Goal: Transaction & Acquisition: Purchase product/service

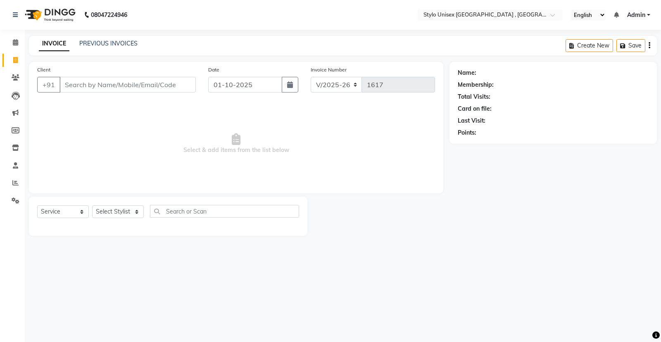
select select "6054"
select select "service"
drag, startPoint x: 116, startPoint y: 214, endPoint x: 112, endPoint y: 209, distance: 6.5
click at [116, 214] on select "Select Stylist [PERSON_NAME] [PERSON_NAME] [PERSON_NAME] [PERSON_NAME]" at bounding box center [118, 211] width 52 height 13
click at [112, 209] on select "Select Stylist [PERSON_NAME] [PERSON_NAME] [PERSON_NAME] [PERSON_NAME]" at bounding box center [118, 211] width 52 height 13
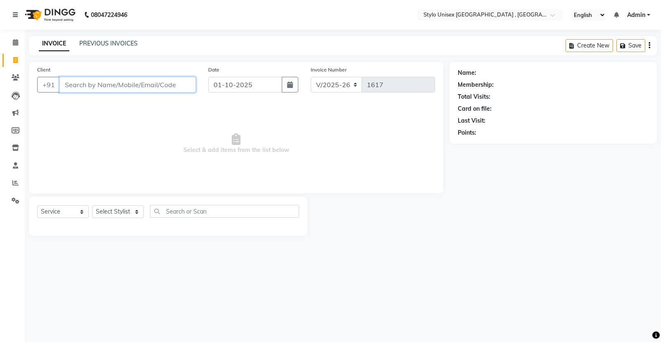
click at [149, 82] on input "Client" at bounding box center [128, 85] width 136 height 16
type input "7603974017"
click at [177, 85] on span "Add Client" at bounding box center [174, 85] width 33 height 8
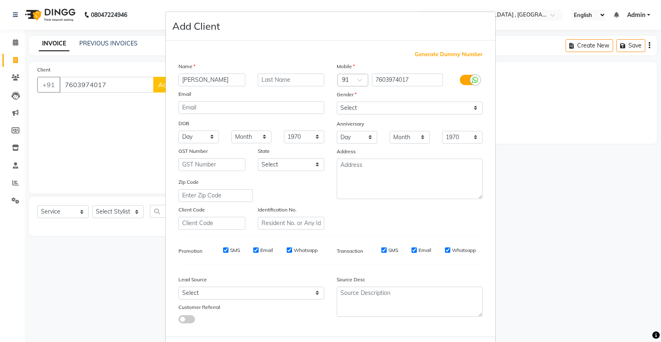
type input "[PERSON_NAME]"
click at [448, 113] on select "Select [DEMOGRAPHIC_DATA] [DEMOGRAPHIC_DATA] Other Prefer Not To Say" at bounding box center [410, 108] width 146 height 13
select select "[DEMOGRAPHIC_DATA]"
click at [337, 102] on select "Select [DEMOGRAPHIC_DATA] [DEMOGRAPHIC_DATA] Other Prefer Not To Say" at bounding box center [410, 108] width 146 height 13
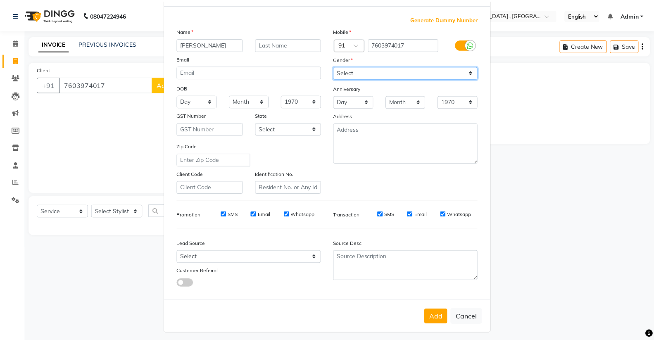
scroll to position [39, 0]
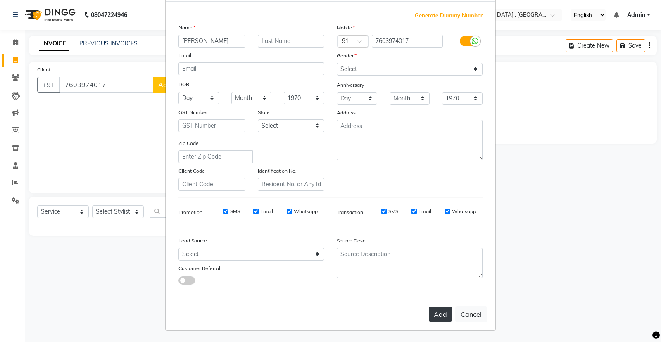
click at [434, 310] on button "Add" at bounding box center [440, 314] width 23 height 15
select select
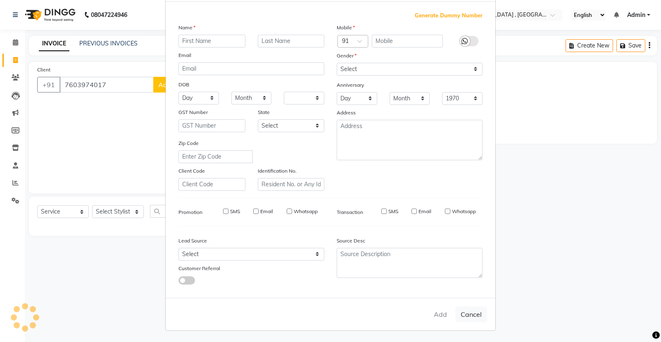
select select
checkbox input "false"
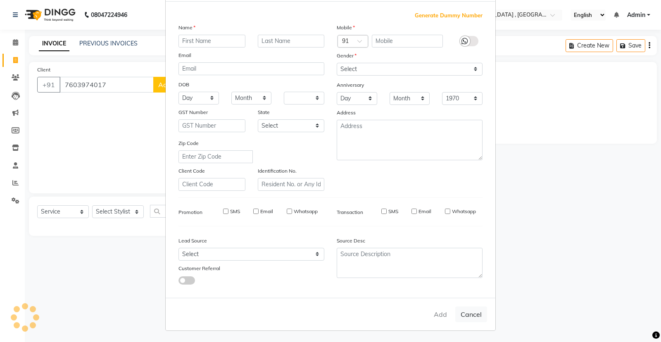
checkbox input "false"
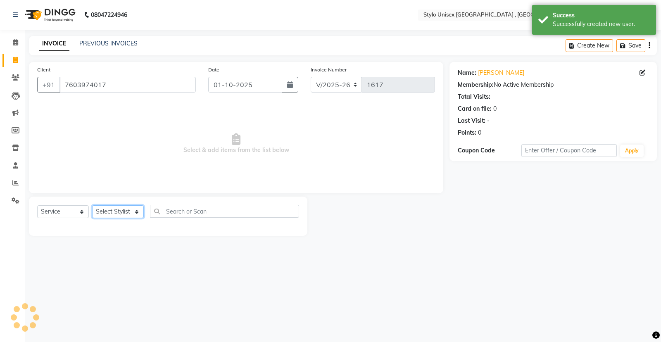
click at [135, 213] on select "Select Stylist [PERSON_NAME] [PERSON_NAME] [PERSON_NAME] [PERSON_NAME]" at bounding box center [118, 211] width 52 height 13
select select "91108"
click at [92, 205] on select "Select Stylist [PERSON_NAME] [PERSON_NAME] [PERSON_NAME] [PERSON_NAME]" at bounding box center [118, 211] width 52 height 13
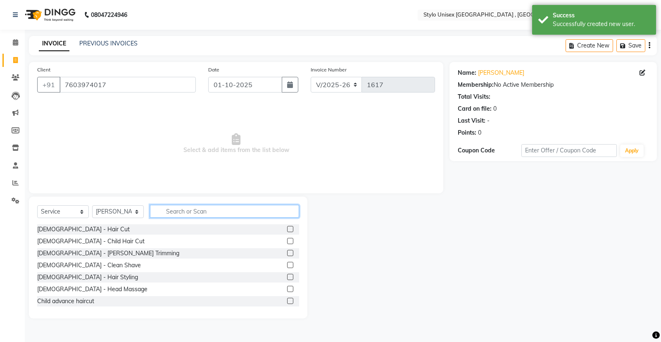
click at [178, 206] on input "text" at bounding box center [224, 211] width 149 height 13
type input "LADI"
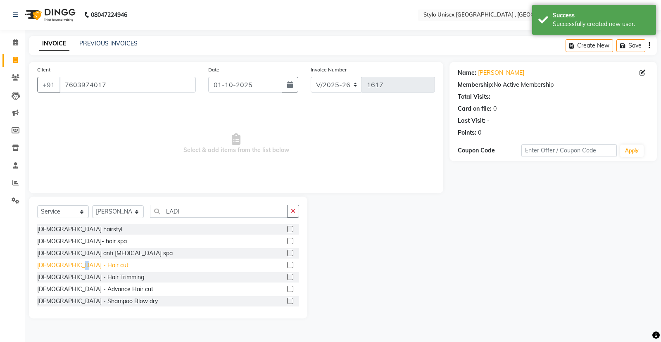
click at [73, 261] on div "[DEMOGRAPHIC_DATA] - Hair cut" at bounding box center [82, 265] width 91 height 9
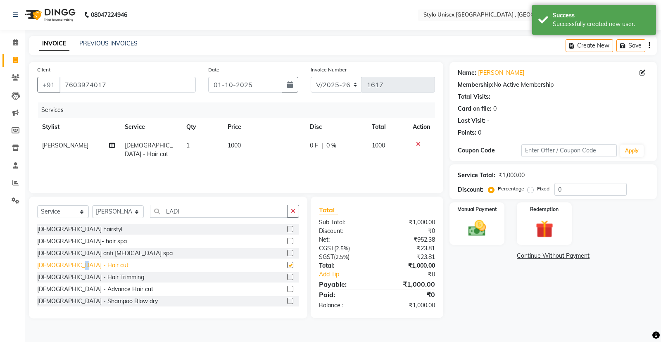
checkbox input "false"
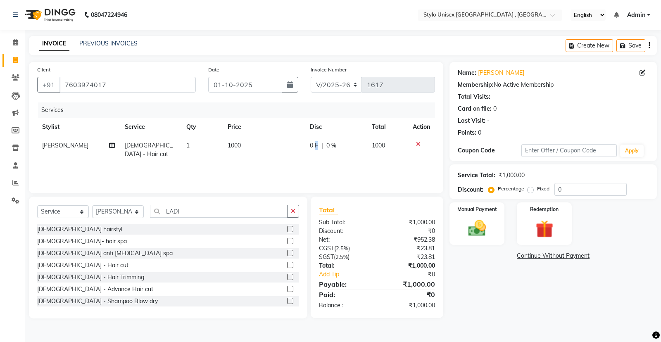
click at [317, 138] on td "0 F | 0 %" at bounding box center [336, 149] width 62 height 27
select select "91108"
click at [321, 148] on input "0" at bounding box center [315, 147] width 25 height 13
type input "200"
click at [338, 118] on th "Disc" at bounding box center [336, 127] width 62 height 19
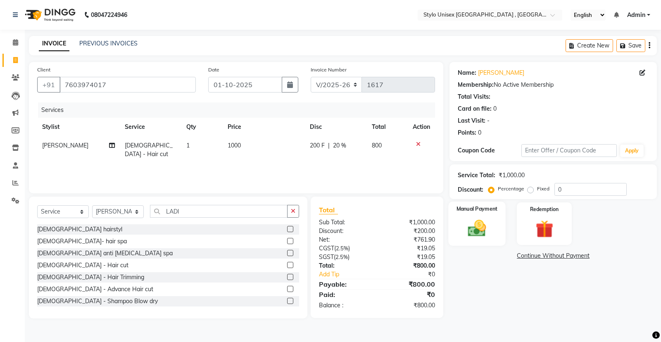
click at [497, 226] on div "Manual Payment" at bounding box center [477, 224] width 57 height 44
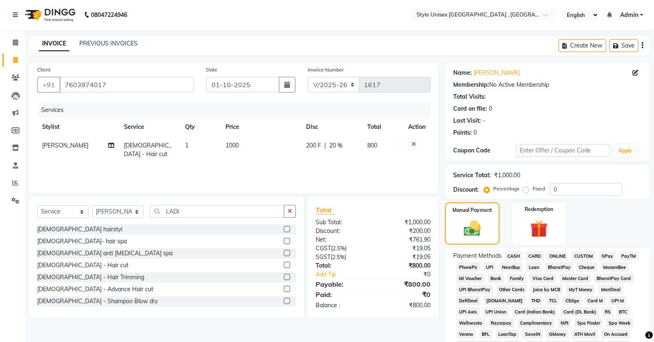
click at [561, 255] on span "ONLINE" at bounding box center [557, 256] width 21 height 10
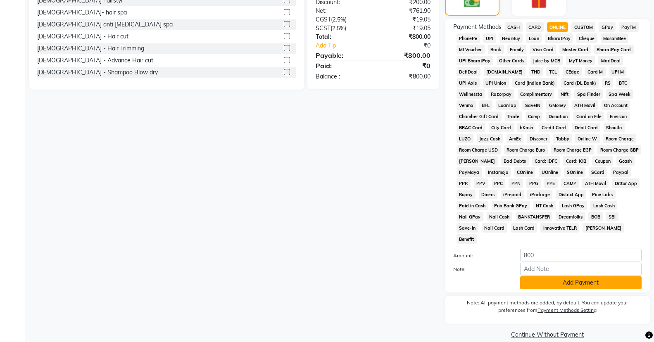
click at [553, 276] on button "Add Payment" at bounding box center [580, 282] width 121 height 13
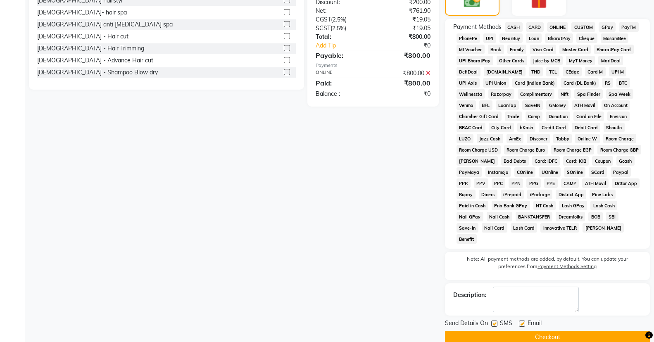
scroll to position [232, 0]
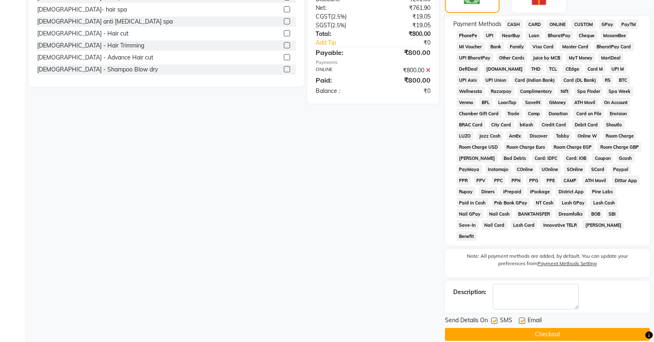
click at [551, 328] on button "Checkout" at bounding box center [547, 334] width 205 height 13
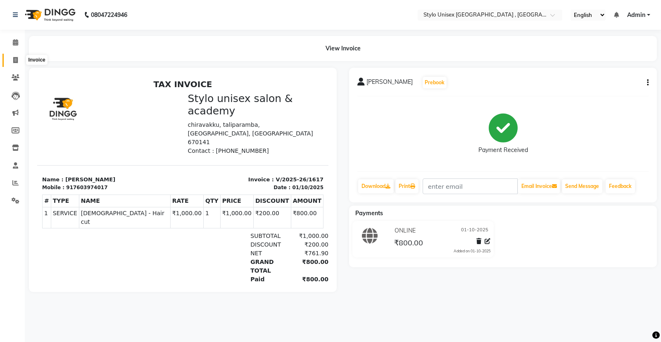
click at [17, 60] on icon at bounding box center [15, 60] width 5 height 6
select select "service"
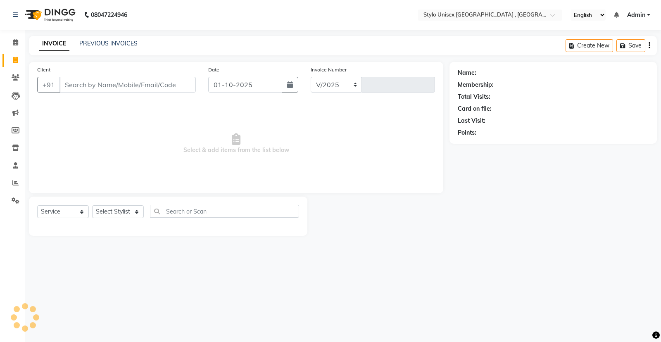
select select "6054"
type input "1618"
click at [122, 87] on input "Client" at bounding box center [128, 85] width 136 height 16
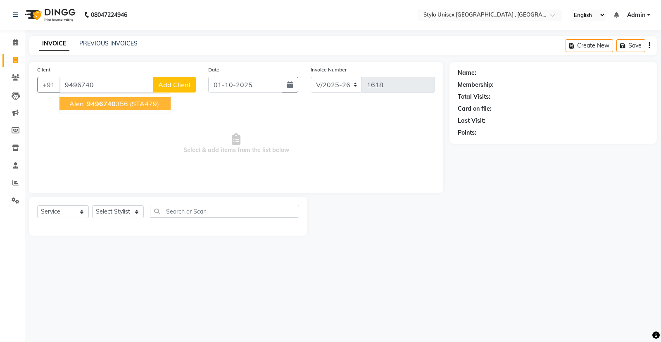
click at [128, 99] on button "Alen 9496740 356 (STA479)" at bounding box center [115, 103] width 111 height 13
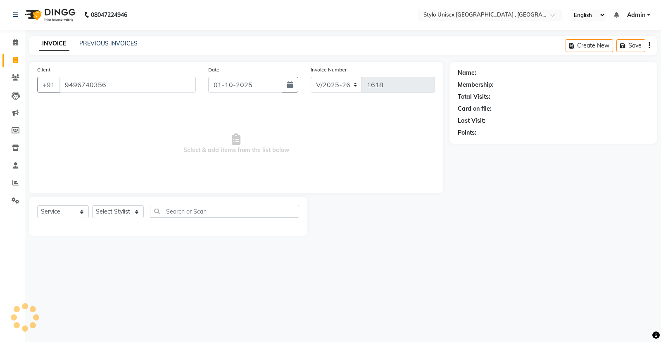
type input "9496740356"
click at [110, 211] on select "Select Stylist [PERSON_NAME] [PERSON_NAME] [PERSON_NAME] [PERSON_NAME]" at bounding box center [118, 211] width 52 height 13
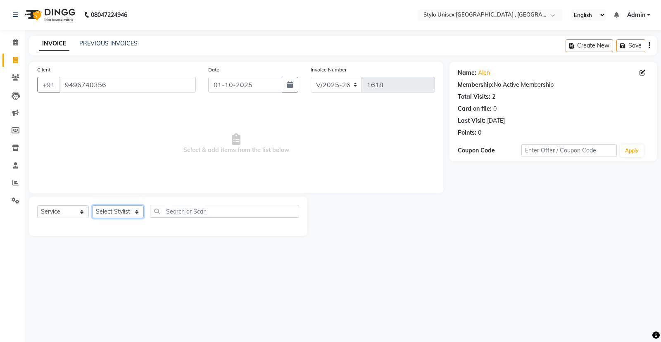
select select "91667"
click at [92, 205] on select "Select Stylist [PERSON_NAME] [PERSON_NAME] [PERSON_NAME] [PERSON_NAME]" at bounding box center [118, 211] width 52 height 13
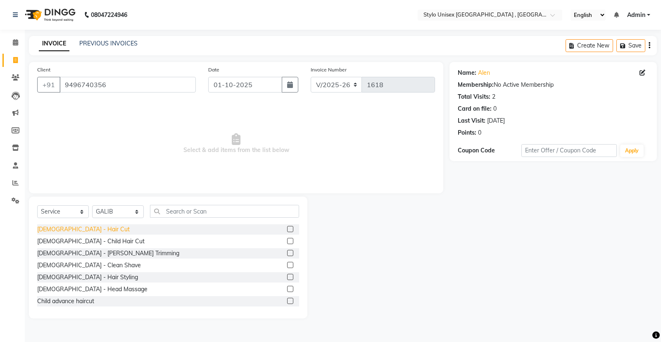
click at [60, 228] on div "[DEMOGRAPHIC_DATA] - Hair Cut" at bounding box center [83, 229] width 93 height 9
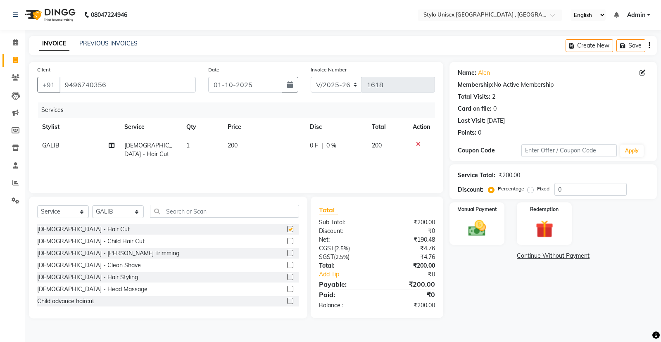
checkbox input "false"
click at [61, 252] on div "[DEMOGRAPHIC_DATA] - [PERSON_NAME] Trimming" at bounding box center [108, 253] width 142 height 9
checkbox input "false"
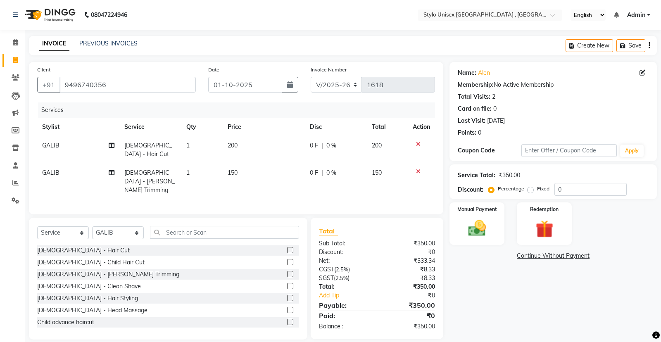
click at [325, 169] on div "0 F | 0 %" at bounding box center [336, 173] width 52 height 9
select select "91667"
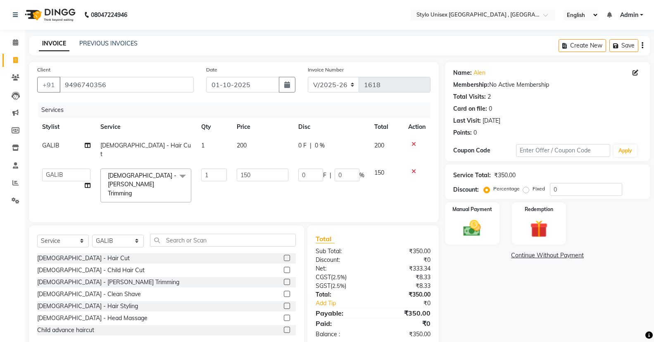
click at [325, 171] on span "F" at bounding box center [324, 175] width 3 height 9
click at [305, 169] on input "0" at bounding box center [310, 175] width 25 height 13
type input "50"
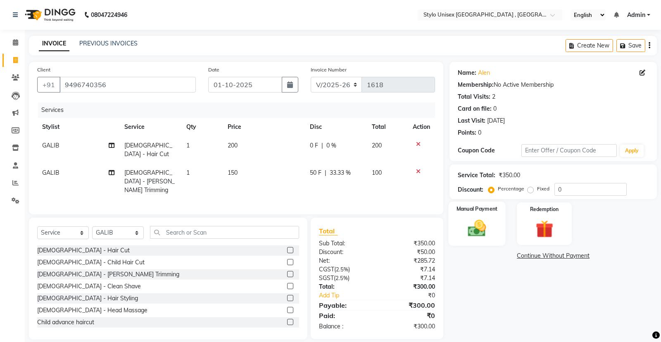
click at [464, 219] on img at bounding box center [477, 228] width 30 height 21
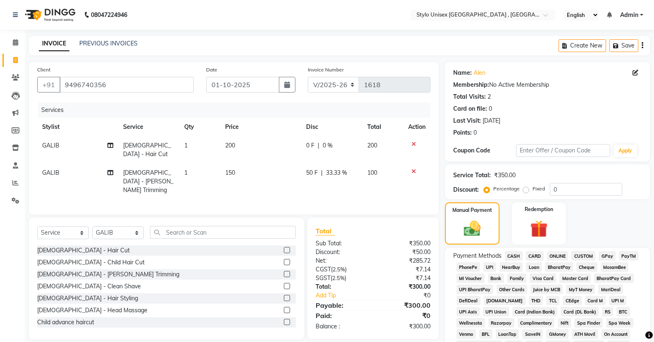
click at [559, 253] on span "ONLINE" at bounding box center [557, 256] width 21 height 10
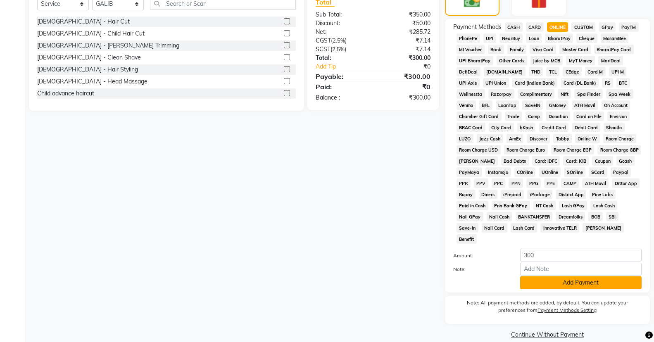
click at [564, 276] on button "Add Payment" at bounding box center [580, 282] width 121 height 13
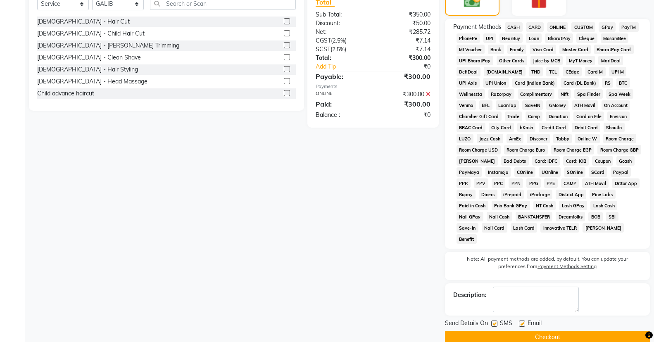
scroll to position [232, 0]
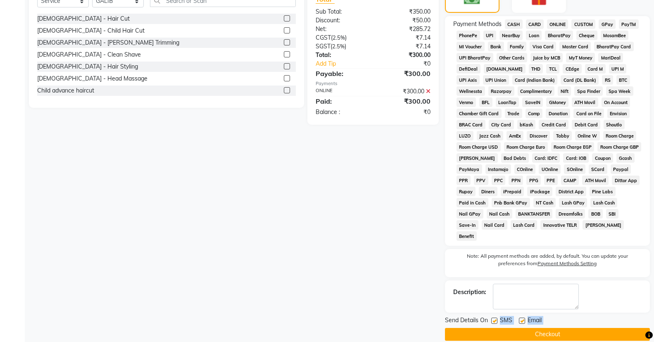
click at [562, 307] on main "INVOICE PREVIOUS INVOICES Create New Save Client [PHONE_NUMBER] Date [DATE] Inv…" at bounding box center [339, 78] width 629 height 549
click at [526, 328] on button "Checkout" at bounding box center [547, 334] width 205 height 13
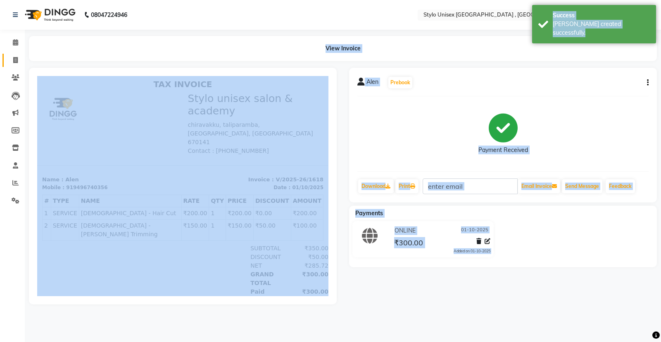
click at [15, 55] on link "Invoice" at bounding box center [12, 61] width 20 height 14
select select "6054"
select select "service"
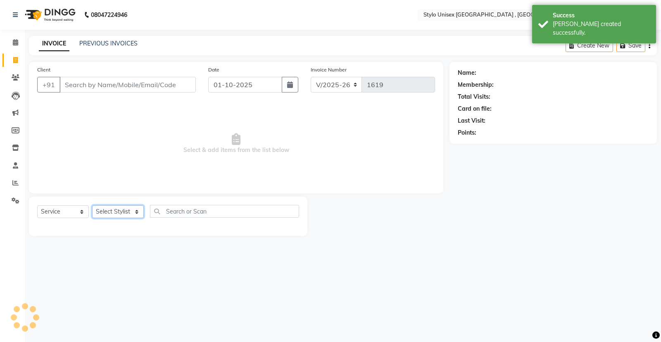
click at [121, 217] on select "Select Stylist [PERSON_NAME] [PERSON_NAME] [PERSON_NAME] [PERSON_NAME]" at bounding box center [118, 211] width 52 height 13
click at [92, 205] on select "Select Stylist [PERSON_NAME] [PERSON_NAME] [PERSON_NAME] [PERSON_NAME]" at bounding box center [118, 211] width 52 height 13
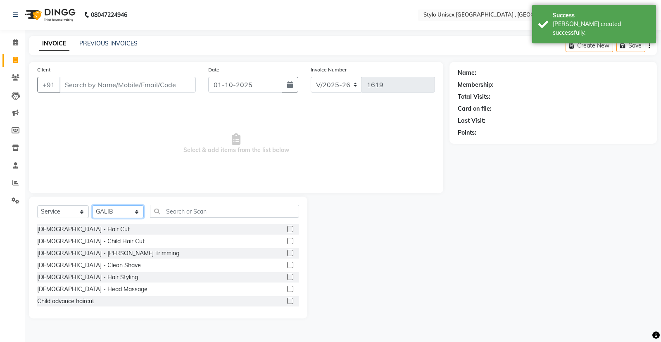
click at [124, 216] on select "Select Stylist [PERSON_NAME] [PERSON_NAME] [PERSON_NAME] [PERSON_NAME]" at bounding box center [118, 211] width 52 height 13
select select "85192"
click at [92, 205] on select "Select Stylist [PERSON_NAME] [PERSON_NAME] [PERSON_NAME] [PERSON_NAME]" at bounding box center [118, 211] width 52 height 13
click at [179, 212] on input "text" at bounding box center [224, 211] width 149 height 13
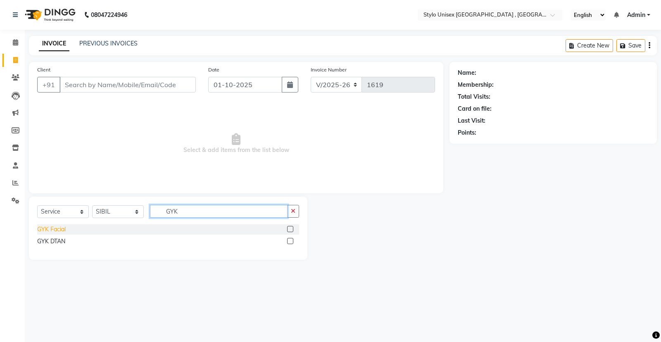
type input "GYK"
click at [52, 229] on div "GYK Facial" at bounding box center [51, 229] width 29 height 9
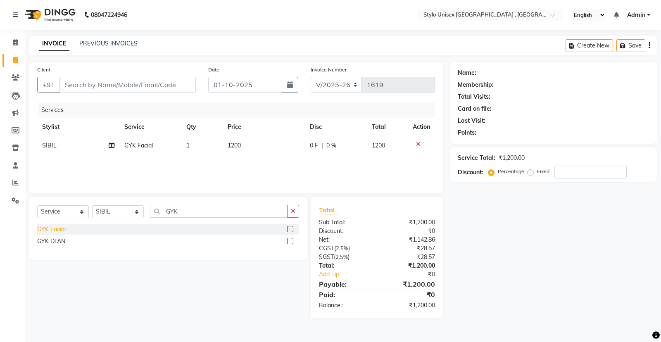
click at [54, 232] on div "GYK Facial" at bounding box center [51, 229] width 29 height 9
checkbox input "false"
drag, startPoint x: 74, startPoint y: 155, endPoint x: 63, endPoint y: 160, distance: 12.2
click at [67, 157] on tbody "SIBIL GYK Facial 1 1200 0 F | 0 % 1200 SIBIL GYK Facial 1 1200 0 F | 0 % 1200" at bounding box center [236, 154] width 398 height 37
click at [61, 164] on td "SIBIL" at bounding box center [78, 164] width 82 height 19
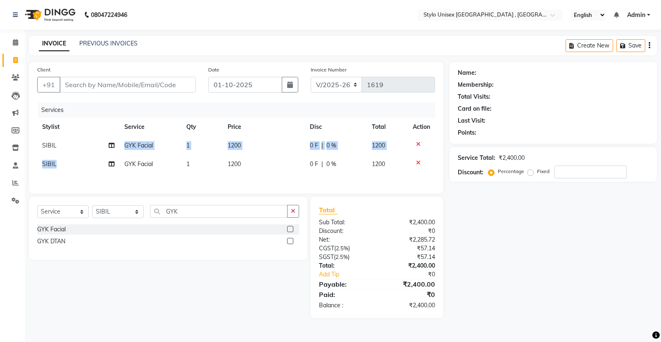
select select "85192"
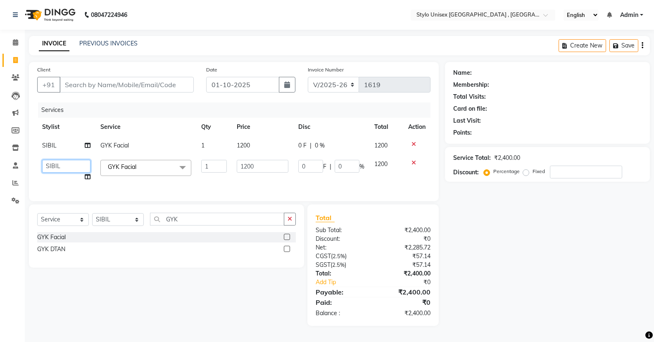
click at [61, 164] on select "[PERSON_NAME] [PERSON_NAME] [PERSON_NAME] [PERSON_NAME]" at bounding box center [66, 166] width 48 height 13
select select "87980"
click at [46, 168] on select "[PERSON_NAME] [PERSON_NAME] [PERSON_NAME] [PERSON_NAME]" at bounding box center [66, 166] width 48 height 13
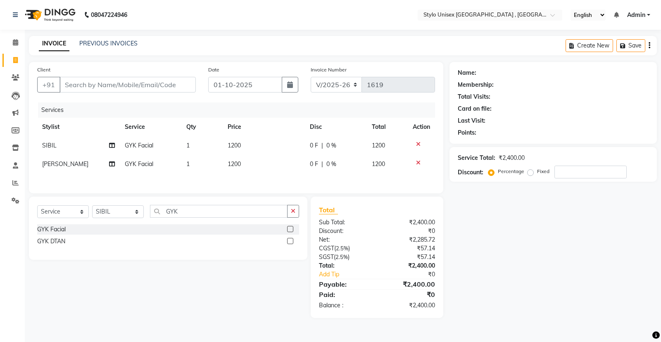
drag, startPoint x: 284, startPoint y: 224, endPoint x: 265, endPoint y: 224, distance: 18.6
click at [284, 224] on div "Select Service Product Membership Package Voucher Prepaid Gift Card Select Styl…" at bounding box center [168, 214] width 262 height 19
click at [242, 214] on input "GYK" at bounding box center [219, 211] width 138 height 13
type input "G"
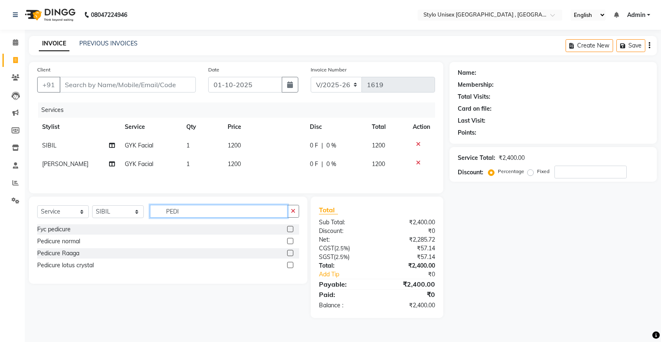
type input "PEDI"
click at [62, 247] on div "Pedicure normal" at bounding box center [168, 241] width 262 height 10
click at [62, 245] on div "Pedicure normal" at bounding box center [58, 241] width 43 height 9
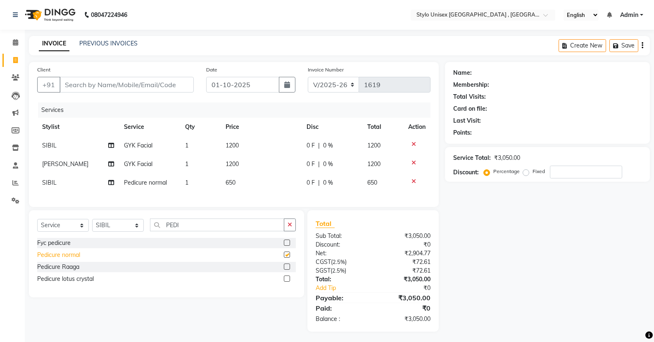
checkbox input "false"
click at [74, 183] on td "SIBIL" at bounding box center [78, 183] width 82 height 19
select select "85192"
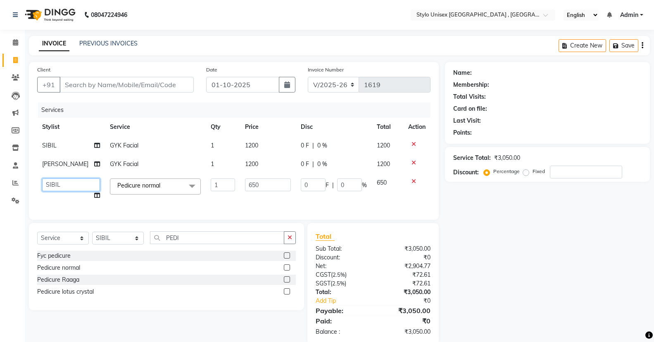
click at [82, 183] on select "[PERSON_NAME] [PERSON_NAME] [PERSON_NAME] [PERSON_NAME]" at bounding box center [71, 185] width 58 height 13
select select "88712"
click at [245, 184] on input "650" at bounding box center [268, 185] width 46 height 13
type input "1150"
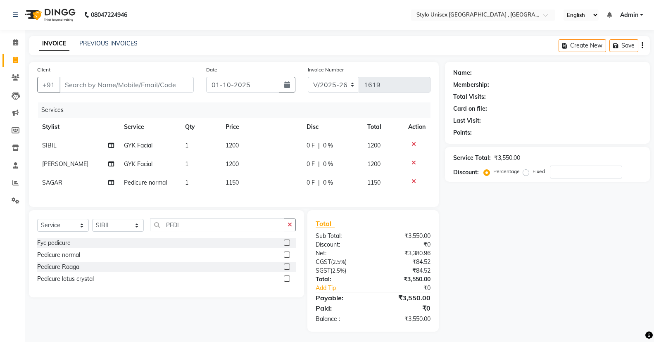
click at [292, 238] on div "Select Service Product Membership Package Voucher Prepaid Gift Card Select Styl…" at bounding box center [166, 228] width 259 height 19
click at [144, 83] on input "Client" at bounding box center [127, 85] width 134 height 16
click at [160, 87] on input "Client" at bounding box center [127, 85] width 134 height 16
type input "7"
type input "0"
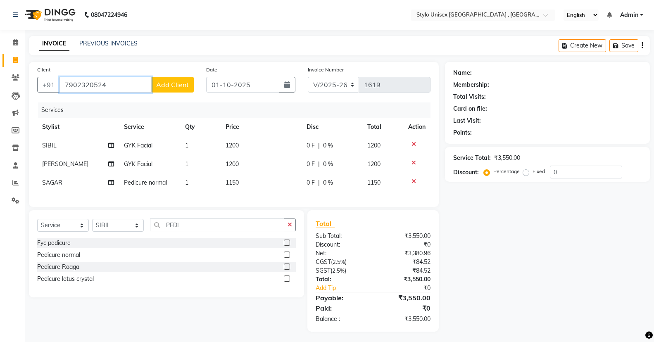
type input "7902320524"
click at [169, 88] on span "Add Client" at bounding box center [172, 85] width 33 height 8
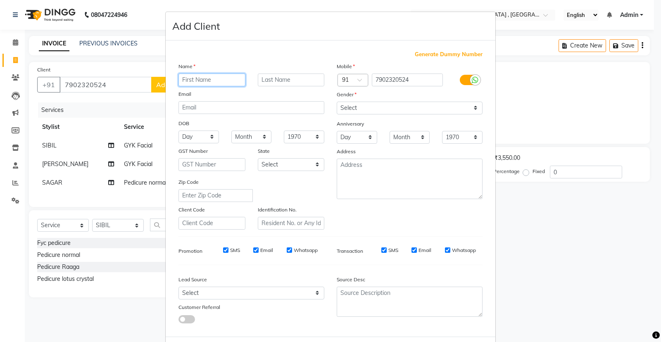
click at [189, 76] on input "text" at bounding box center [212, 80] width 67 height 13
drag, startPoint x: 358, startPoint y: 101, endPoint x: 271, endPoint y: 76, distance: 90.7
click at [351, 103] on div "Mobile Country Code × 91 7902320524 Gender Select [DEMOGRAPHIC_DATA] [DEMOGRAPH…" at bounding box center [410, 146] width 158 height 168
click at [186, 80] on input "NOMIYA" at bounding box center [212, 80] width 67 height 13
type input "NIMIYA"
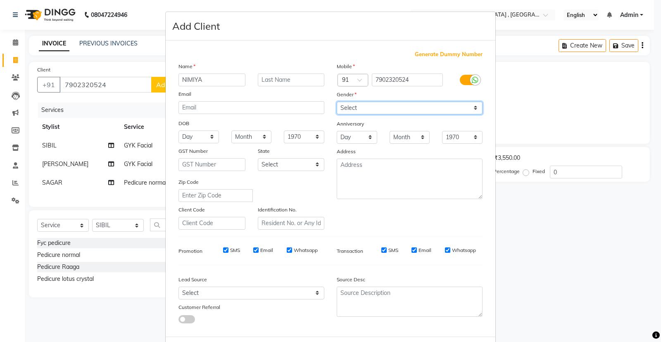
click at [356, 104] on select "Select [DEMOGRAPHIC_DATA] [DEMOGRAPHIC_DATA] Other Prefer Not To Say" at bounding box center [410, 108] width 146 height 13
select select "[DEMOGRAPHIC_DATA]"
click at [337, 102] on select "Select [DEMOGRAPHIC_DATA] [DEMOGRAPHIC_DATA] Other Prefer Not To Say" at bounding box center [410, 108] width 146 height 13
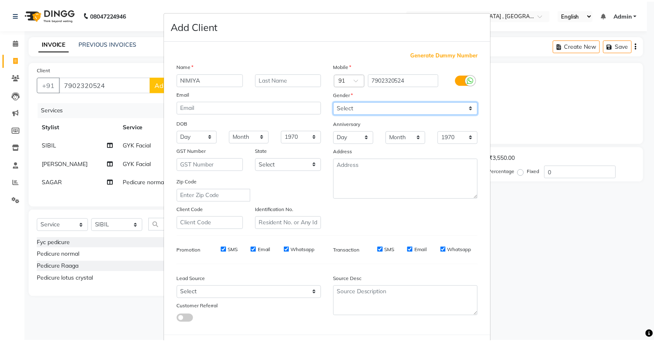
scroll to position [39, 0]
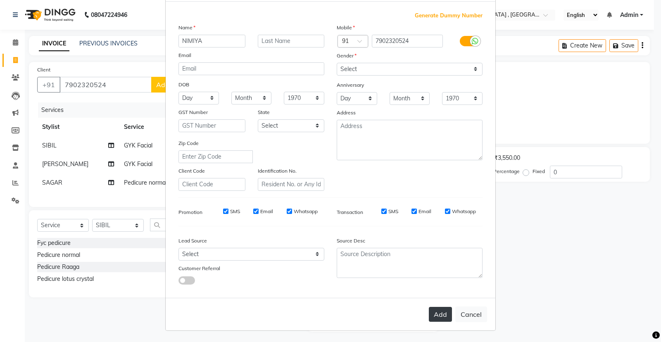
click at [430, 312] on button "Add" at bounding box center [440, 314] width 23 height 15
click at [430, 312] on div "Add Cancel" at bounding box center [331, 314] width 330 height 33
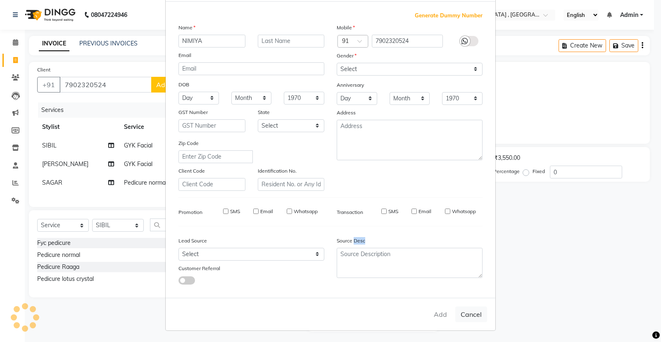
select select
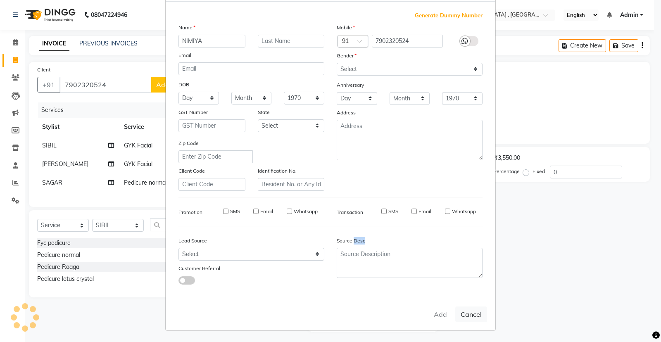
select select
checkbox input "false"
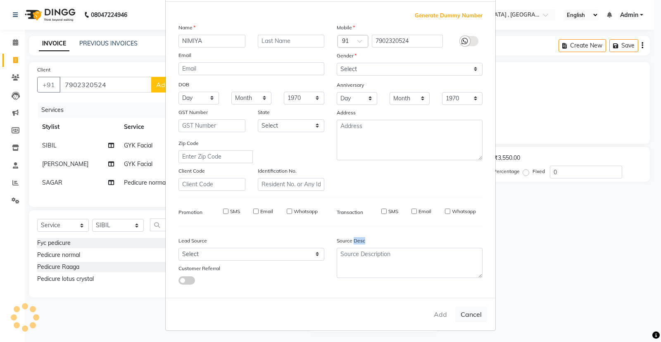
checkbox input "false"
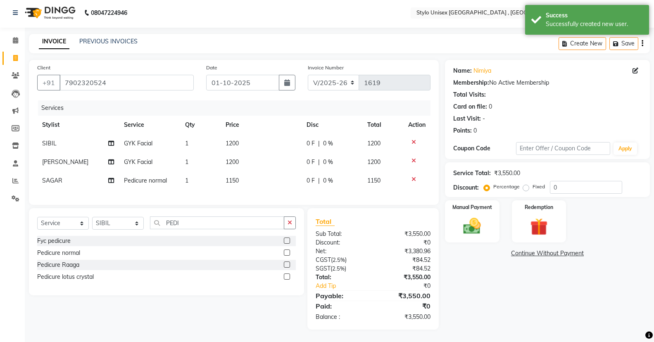
scroll to position [9, 0]
click at [309, 176] on span "0 F" at bounding box center [311, 180] width 8 height 9
select select "88712"
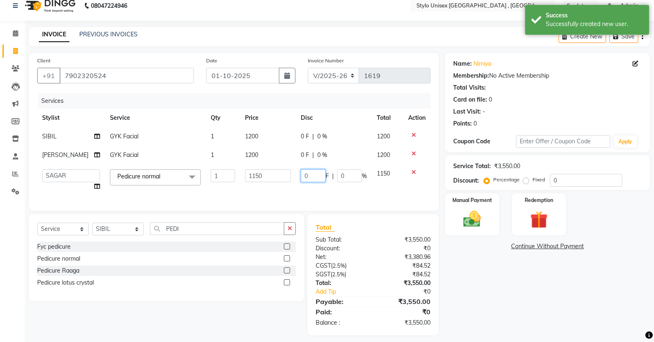
click at [310, 179] on input "0" at bounding box center [313, 175] width 25 height 13
type input "150"
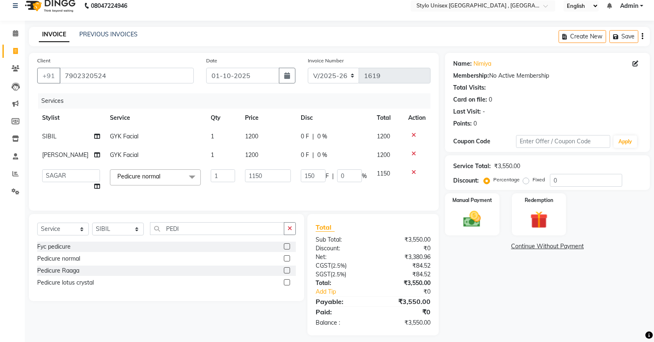
click at [231, 198] on div "Client [PHONE_NUMBER] Date [DATE] Invoice Number V/2025 V/[PHONE_NUMBER] Servic…" at bounding box center [234, 132] width 410 height 158
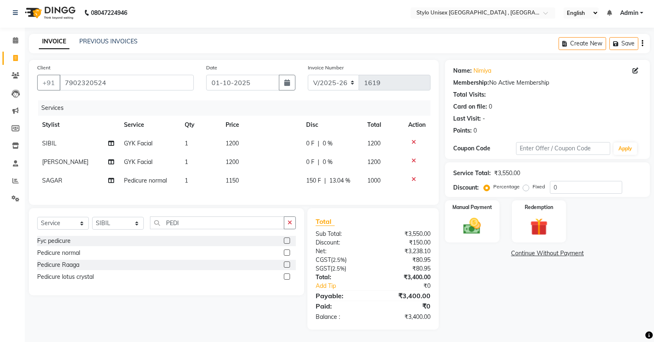
click at [333, 139] on div "0 F | 0 %" at bounding box center [331, 143] width 51 height 9
select select "85192"
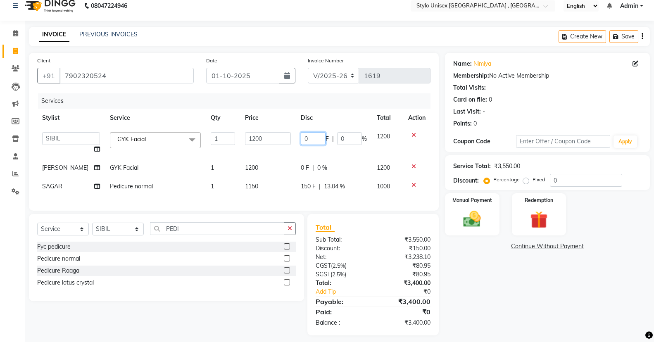
click at [314, 136] on input "0" at bounding box center [313, 138] width 25 height 13
type input "200"
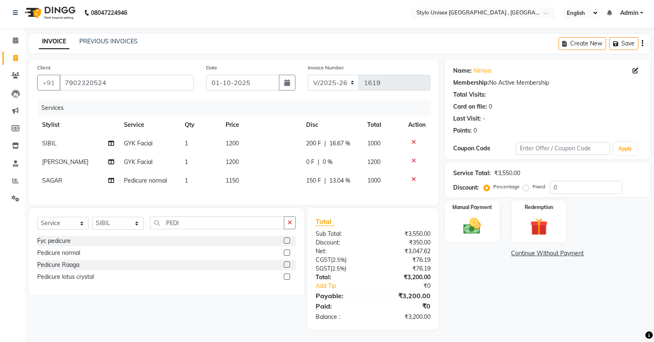
drag, startPoint x: 322, startPoint y: 173, endPoint x: 319, endPoint y: 167, distance: 6.8
click at [321, 172] on tbody "SIBIL GYK Facial 1 1200 200 F | 16.67 % 1000 [PERSON_NAME] GYK Facial 1 1200 0 …" at bounding box center [233, 162] width 393 height 56
drag, startPoint x: 308, startPoint y: 148, endPoint x: 313, endPoint y: 149, distance: 4.8
click at [312, 153] on td "0 F | 0 %" at bounding box center [331, 162] width 61 height 19
select select "87980"
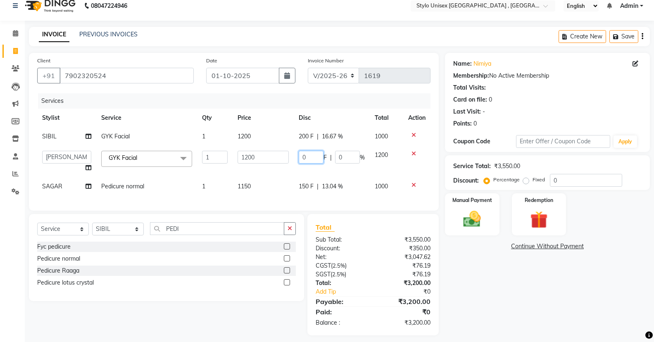
click at [319, 162] on input "0" at bounding box center [311, 157] width 25 height 13
type input "200"
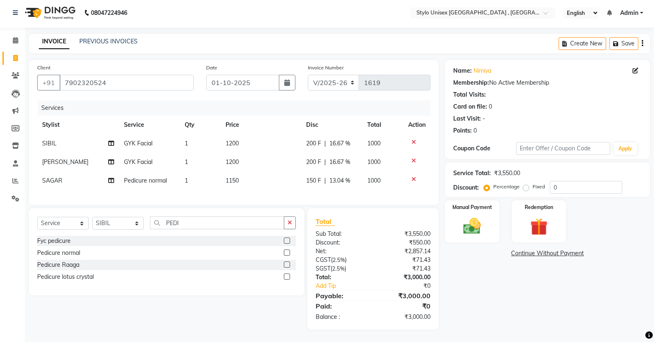
click at [264, 227] on div "Select Service Product Membership Package Voucher Prepaid Gift Card Select Styl…" at bounding box center [166, 251] width 275 height 87
drag, startPoint x: 470, startPoint y: 217, endPoint x: 476, endPoint y: 219, distance: 6.8
click at [470, 217] on img at bounding box center [471, 226] width 29 height 21
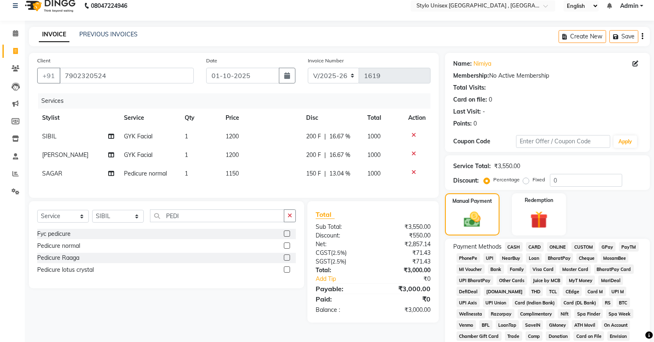
click at [562, 243] on span "ONLINE" at bounding box center [557, 247] width 21 height 10
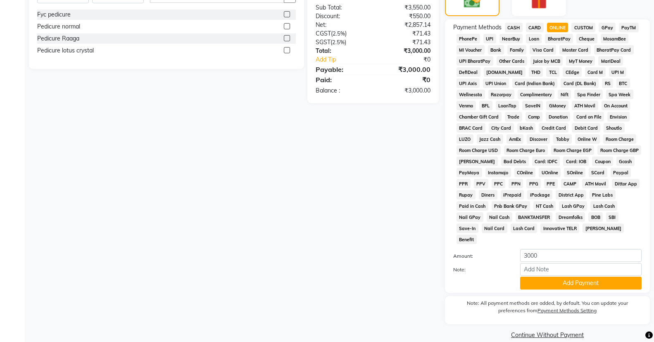
scroll to position [229, 0]
click at [543, 276] on button "Add Payment" at bounding box center [580, 282] width 121 height 13
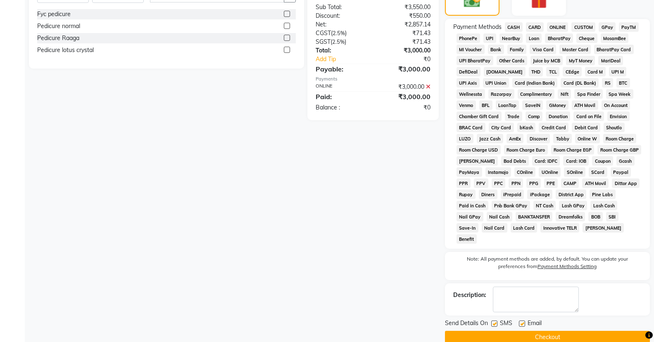
scroll to position [232, 0]
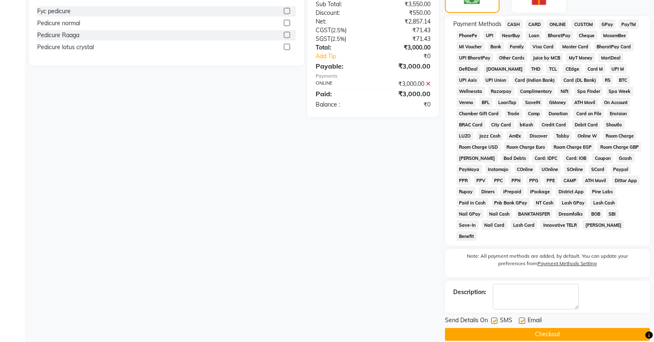
click at [572, 316] on div "Send Details On SMS Email" at bounding box center [547, 321] width 205 height 10
click at [572, 316] on div "Send Details On SMS Email Checkout" at bounding box center [547, 328] width 205 height 25
click at [569, 328] on button "Checkout" at bounding box center [547, 334] width 205 height 13
click at [569, 328] on div "Checkout" at bounding box center [547, 334] width 205 height 13
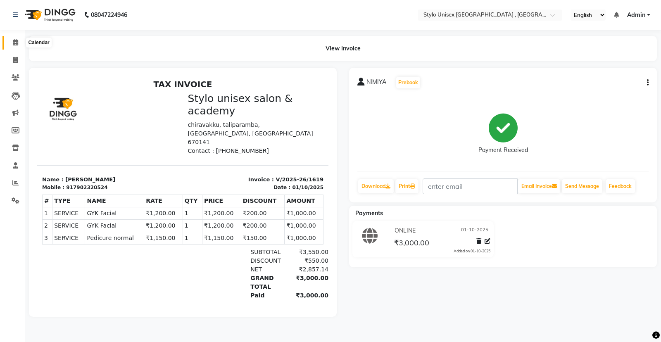
click at [14, 40] on icon at bounding box center [15, 42] width 5 height 6
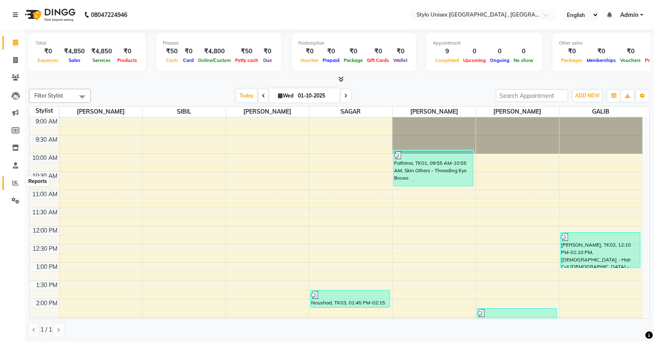
click at [22, 182] on span at bounding box center [15, 184] width 14 height 10
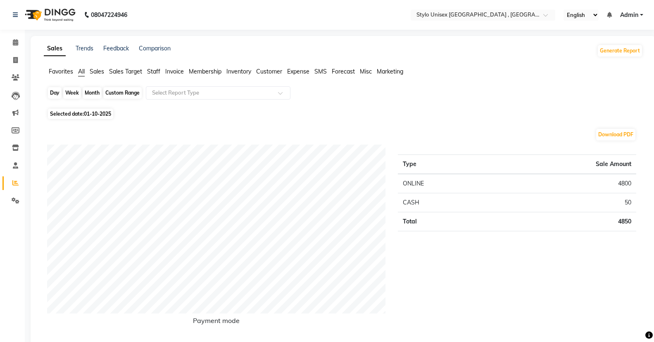
click at [56, 95] on div "Day" at bounding box center [55, 93] width 14 height 12
select select "10"
select select "2025"
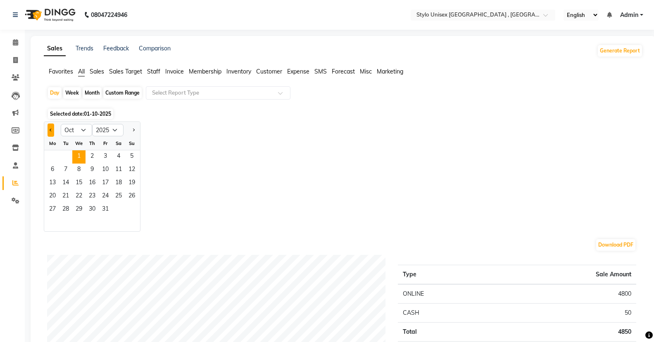
click at [51, 129] on span "Previous month" at bounding box center [51, 129] width 3 height 3
click at [83, 132] on select "Jan Feb Mar Apr May Jun [DATE] Aug Sep Oct Nov Dec" at bounding box center [76, 130] width 31 height 12
select select "9"
click at [61, 124] on select "Jan Feb Mar Apr May Jun [DATE] Aug Sep Oct Nov Dec" at bounding box center [76, 130] width 31 height 12
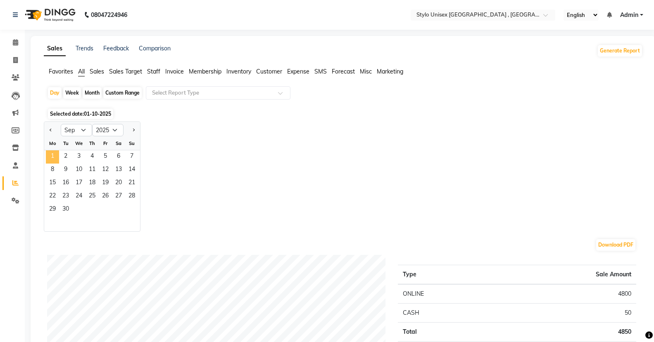
click at [54, 157] on span "1" at bounding box center [52, 156] width 13 height 13
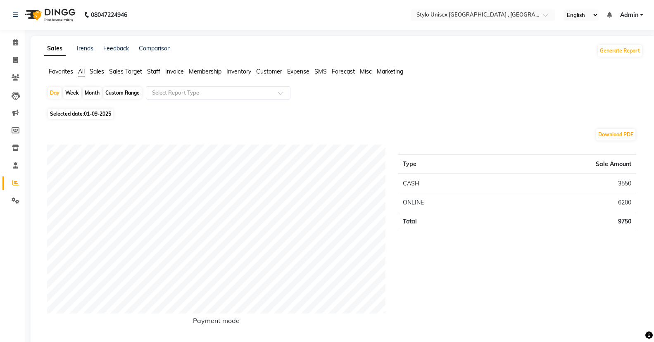
click at [90, 93] on div "Month" at bounding box center [92, 93] width 19 height 12
select select "9"
select select "2025"
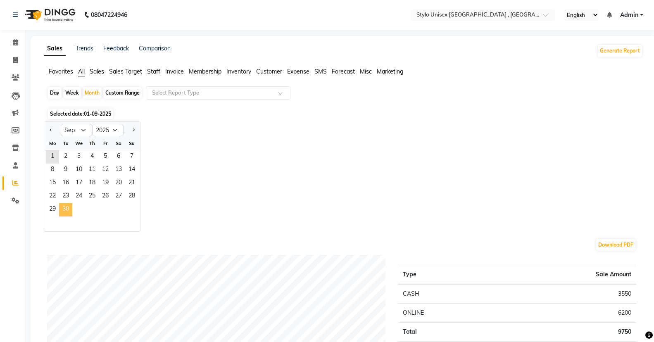
click at [66, 207] on span "30" at bounding box center [65, 209] width 13 height 13
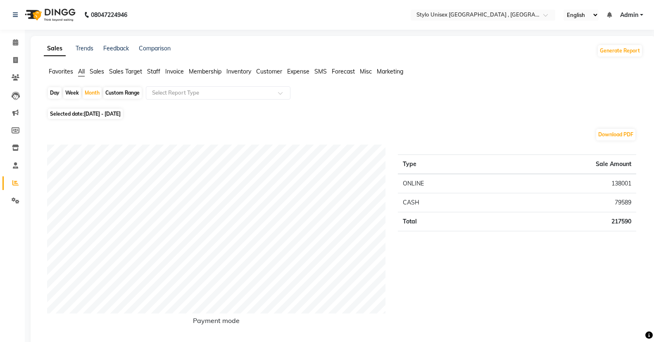
click at [55, 91] on div "Day" at bounding box center [55, 93] width 14 height 12
select select "9"
select select "2025"
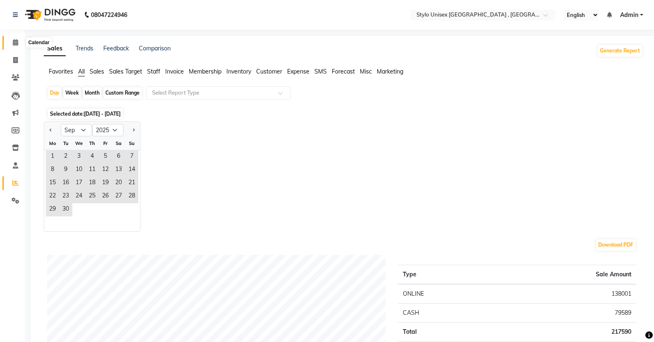
click at [21, 43] on span at bounding box center [15, 43] width 14 height 10
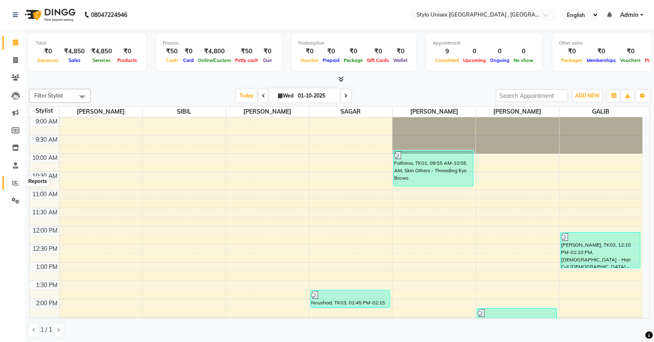
click at [14, 180] on icon at bounding box center [15, 183] width 6 height 6
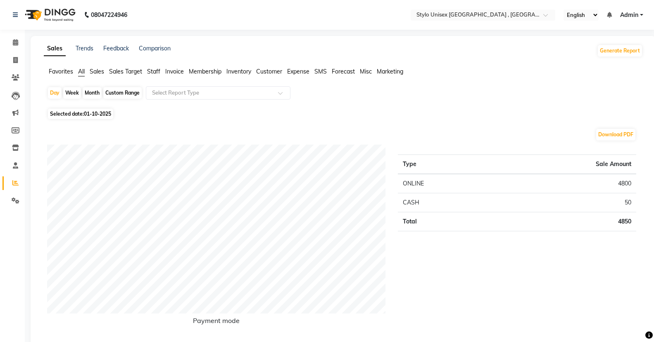
click at [69, 93] on div "Week" at bounding box center [72, 93] width 18 height 12
select select "10"
select select "2025"
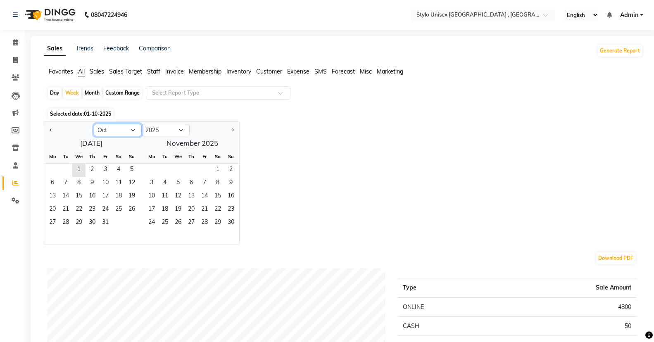
click at [132, 130] on select "Jan Feb Mar Apr May Jun [DATE] Aug Sep Oct Nov Dec" at bounding box center [118, 130] width 48 height 12
select select "9"
click at [94, 124] on select "Jan Feb Mar Apr May Jun [DATE] Aug Sep Oct Nov Dec" at bounding box center [118, 130] width 48 height 12
click at [198, 205] on span "21" at bounding box center [204, 209] width 13 height 13
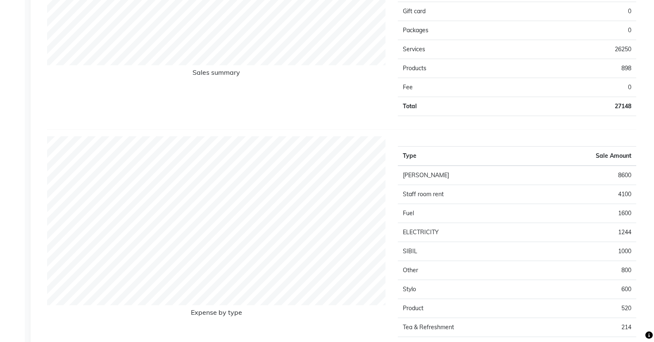
scroll to position [64, 0]
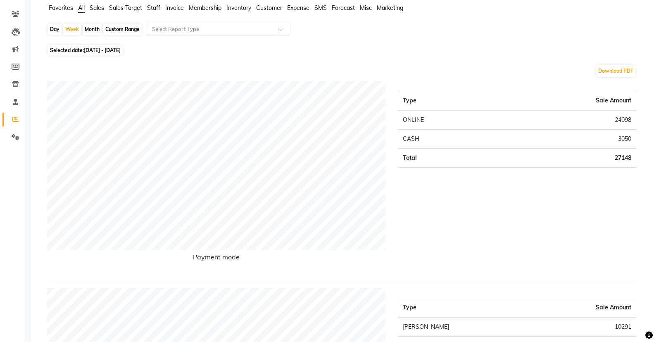
click at [91, 31] on div "Month" at bounding box center [92, 30] width 19 height 12
select select "9"
select select "2025"
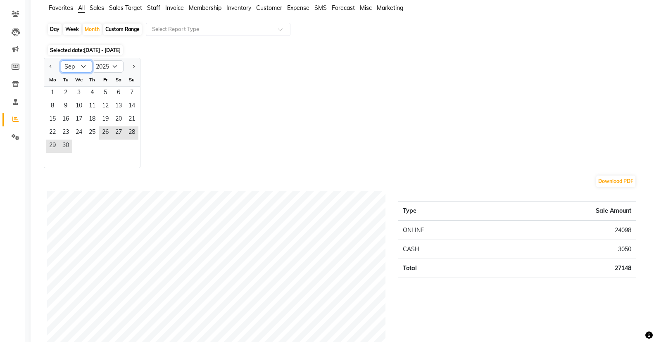
click at [83, 67] on select "Jan Feb Mar Apr May Jun [DATE] Aug Sep Oct Nov Dec" at bounding box center [76, 66] width 31 height 12
click at [61, 60] on select "Jan Feb Mar Apr May Jun [DATE] Aug Sep Oct Nov Dec" at bounding box center [76, 66] width 31 height 12
click at [55, 30] on div "Day" at bounding box center [55, 30] width 14 height 12
select select "9"
select select "2025"
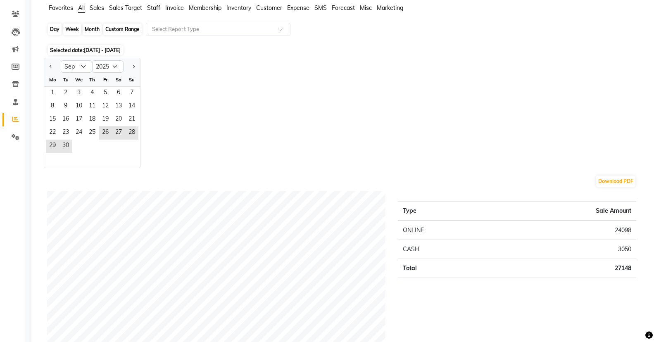
click at [55, 30] on div "Day" at bounding box center [55, 30] width 14 height 12
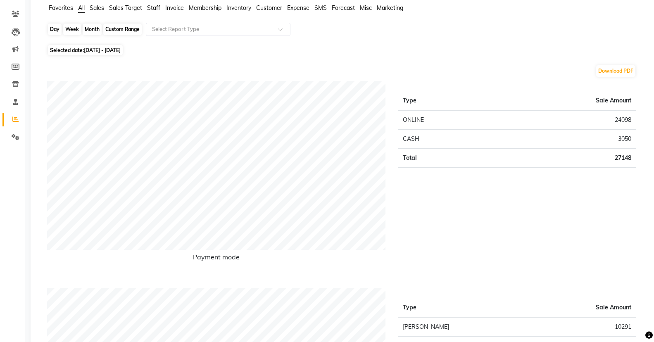
click at [54, 27] on div "Day" at bounding box center [55, 30] width 14 height 12
select select "9"
select select "2025"
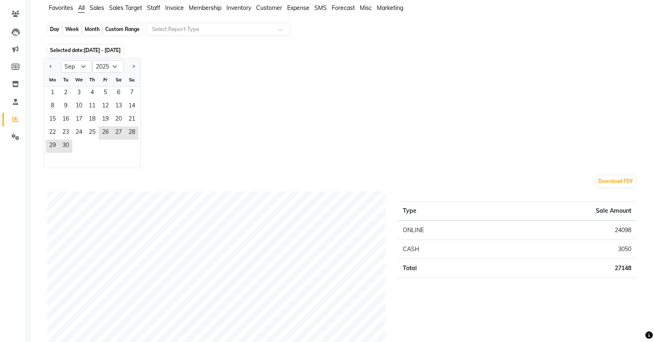
click at [54, 26] on div "Day" at bounding box center [55, 30] width 14 height 12
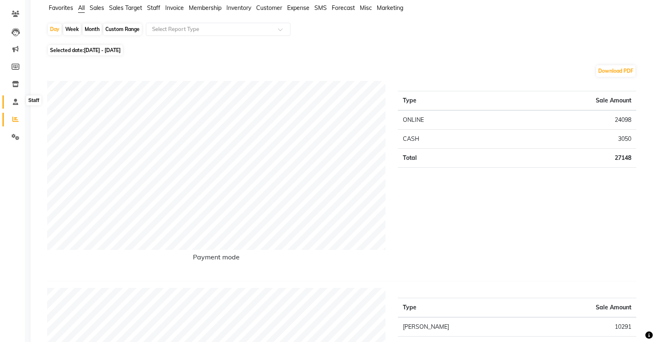
click at [14, 100] on icon at bounding box center [15, 102] width 5 height 6
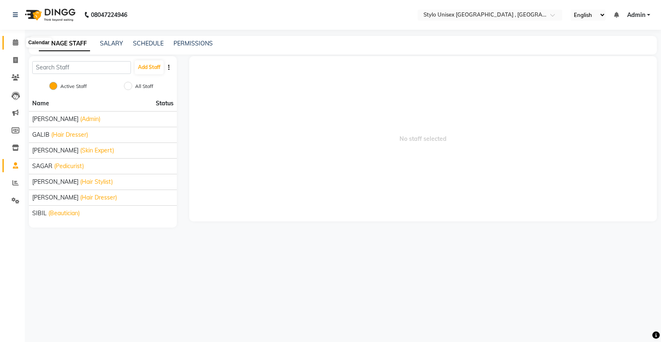
click at [15, 42] on icon at bounding box center [15, 42] width 5 height 6
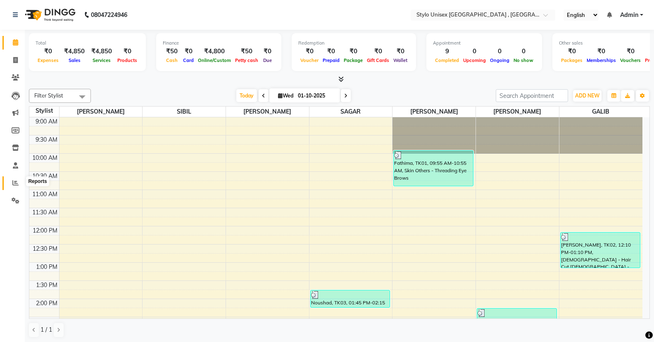
click at [16, 182] on icon at bounding box center [15, 183] width 6 height 6
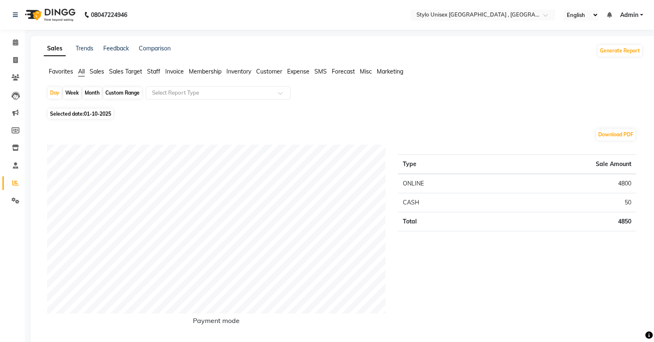
click at [89, 92] on div "Month" at bounding box center [92, 93] width 19 height 12
select select "10"
select select "2025"
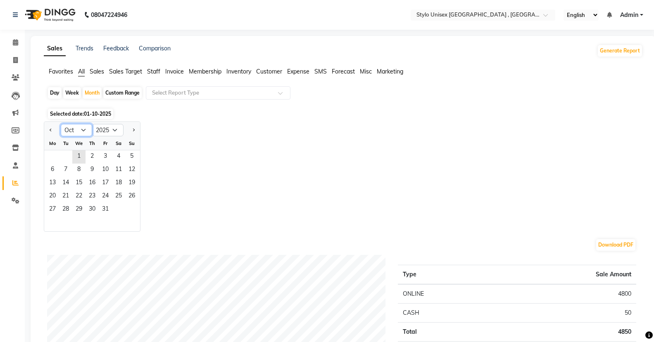
click at [82, 129] on select "Jan Feb Mar Apr May Jun [DATE] Aug Sep Oct Nov Dec" at bounding box center [76, 130] width 31 height 12
select select "8"
click at [61, 124] on select "Jan Feb Mar Apr May Jun [DATE] Aug Sep Oct Nov Dec" at bounding box center [76, 130] width 31 height 12
click at [130, 209] on span "31" at bounding box center [131, 209] width 13 height 13
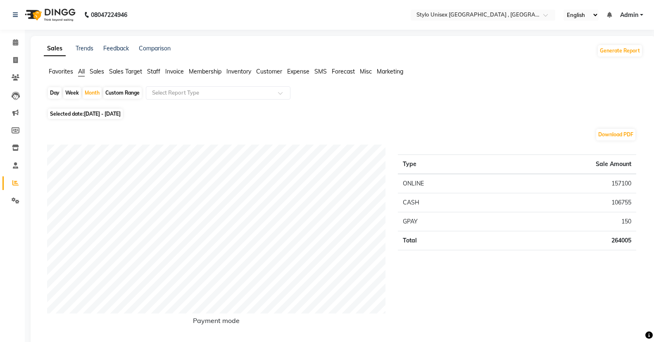
click at [54, 91] on div "Day" at bounding box center [55, 93] width 14 height 12
select select "8"
select select "2025"
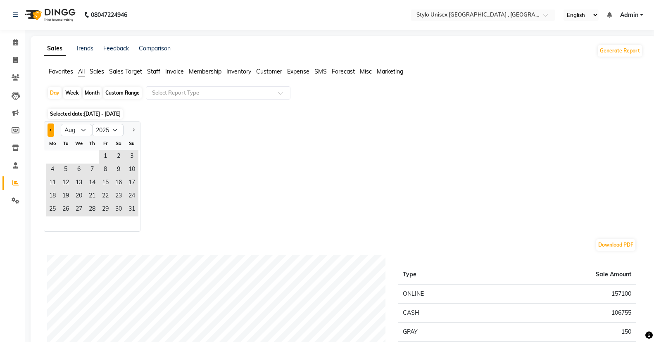
click at [51, 128] on span "Previous month" at bounding box center [51, 129] width 3 height 3
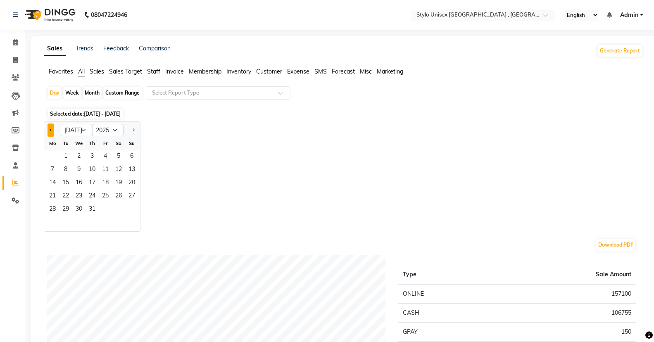
click at [48, 126] on div at bounding box center [52, 130] width 17 height 13
click at [83, 129] on select "Jan Feb Mar Apr May Jun [DATE] Aug Sep Oct Nov Dec" at bounding box center [76, 130] width 31 height 12
click at [61, 124] on select "Jan Feb Mar Apr May Jun [DATE] Aug Sep Oct Nov Dec" at bounding box center [76, 130] width 31 height 12
click at [84, 127] on select "Jan Feb Mar Apr May Jun [DATE] Aug Sep Oct Nov Dec" at bounding box center [76, 130] width 31 height 12
select select "10"
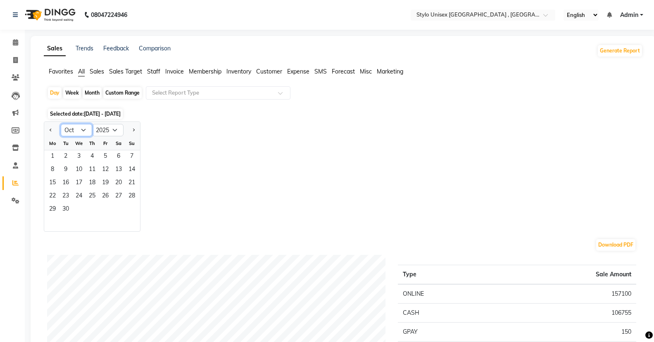
click at [61, 124] on select "Jan Feb Mar Apr May Jun [DATE] Aug Sep Oct Nov Dec" at bounding box center [76, 130] width 31 height 12
click at [15, 43] on icon at bounding box center [15, 42] width 5 height 6
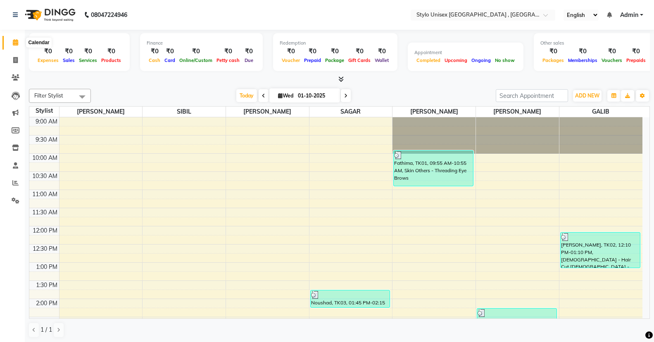
click at [19, 43] on span at bounding box center [15, 43] width 14 height 10
click at [16, 57] on icon at bounding box center [15, 60] width 5 height 6
select select "service"
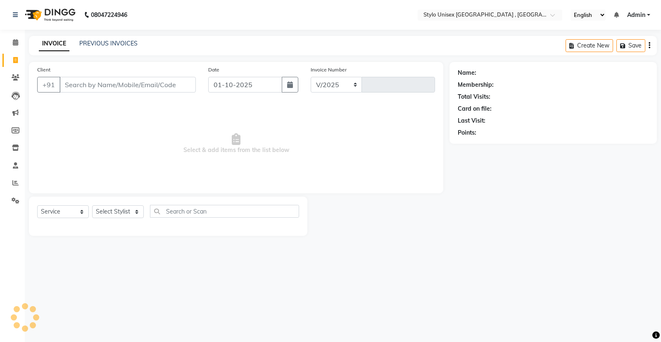
select select "6054"
type input "1620"
click at [18, 39] on icon at bounding box center [15, 42] width 5 height 6
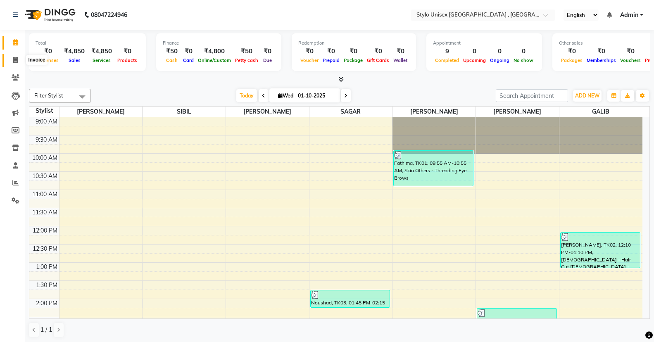
click at [16, 59] on icon at bounding box center [15, 60] width 5 height 6
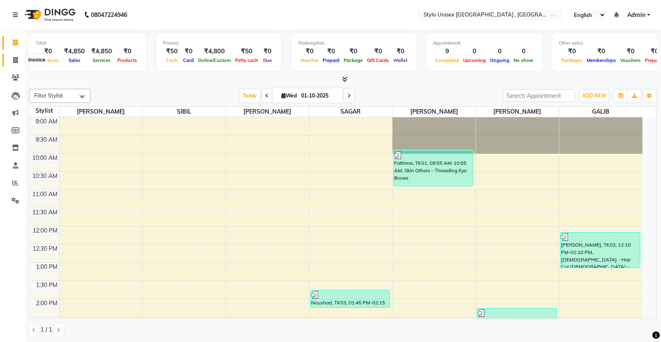
select select "service"
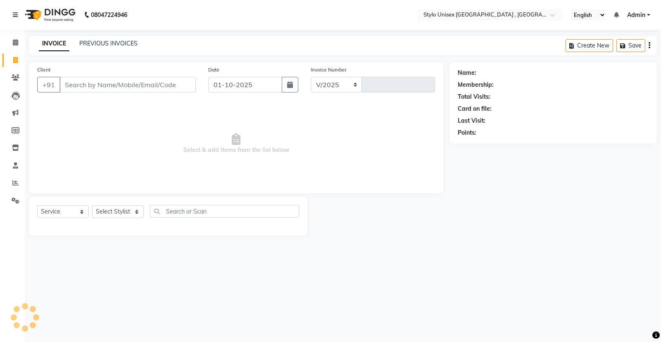
select select "6054"
type input "1620"
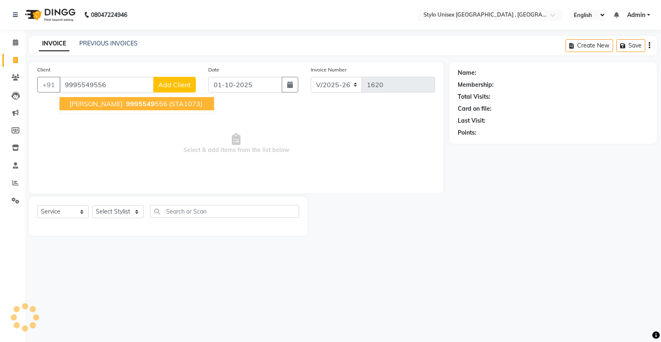
type input "9995549556"
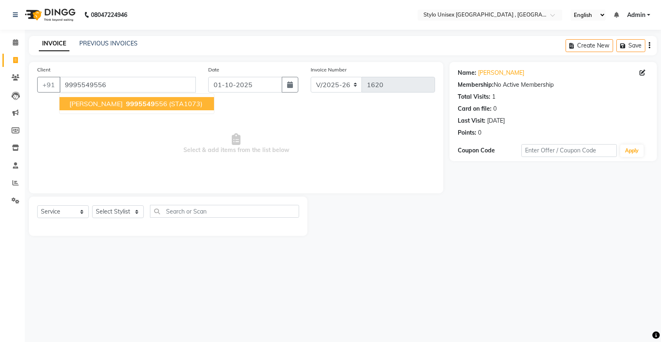
click at [126, 102] on span "9995549" at bounding box center [140, 104] width 29 height 8
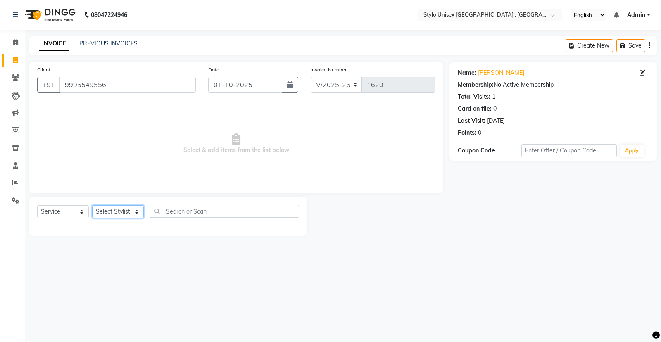
click at [136, 209] on select "Select Stylist [PERSON_NAME] [PERSON_NAME] [PERSON_NAME] [PERSON_NAME]" at bounding box center [118, 211] width 52 height 13
select select "91667"
click at [92, 205] on select "Select Stylist [PERSON_NAME] [PERSON_NAME] [PERSON_NAME] [PERSON_NAME]" at bounding box center [118, 211] width 52 height 13
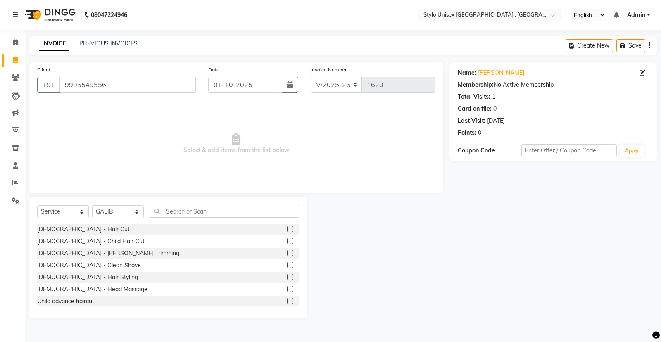
click at [87, 229] on div "[DEMOGRAPHIC_DATA] - Hair Cut" at bounding box center [168, 229] width 262 height 10
click at [287, 229] on label at bounding box center [290, 229] width 6 height 6
click at [287, 229] on input "checkbox" at bounding box center [289, 229] width 5 height 5
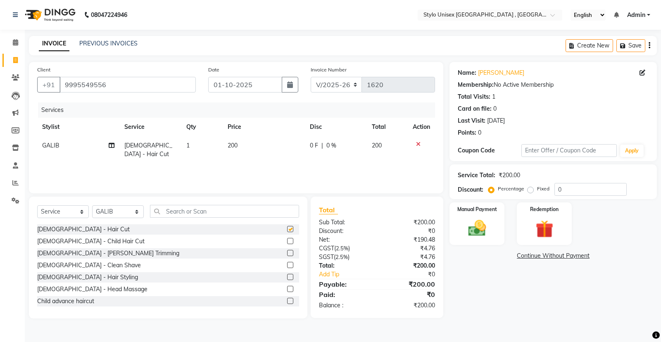
checkbox input "false"
click at [287, 266] on label at bounding box center [290, 265] width 6 height 6
click at [287, 266] on input "checkbox" at bounding box center [289, 265] width 5 height 5
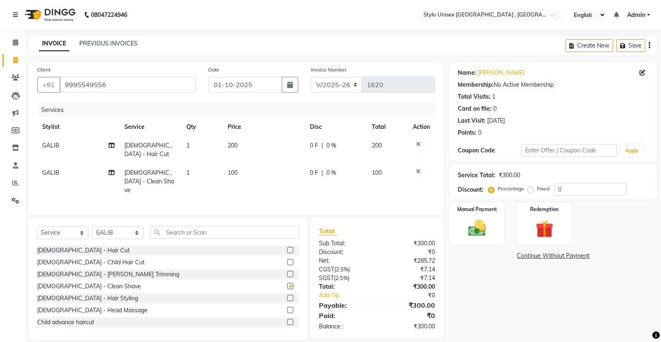
checkbox input "false"
click at [287, 247] on label at bounding box center [290, 250] width 6 height 6
click at [287, 248] on input "checkbox" at bounding box center [289, 250] width 5 height 5
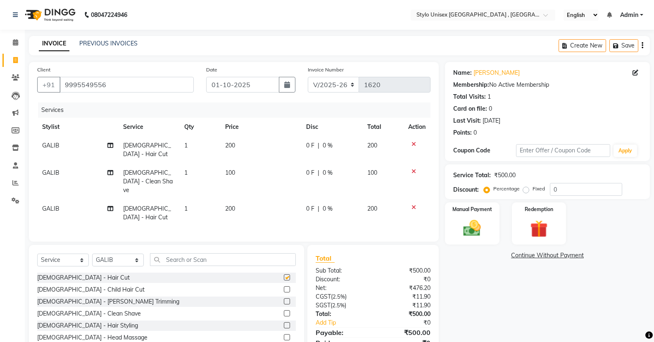
checkbox input "false"
click at [412, 144] on icon at bounding box center [414, 144] width 5 height 6
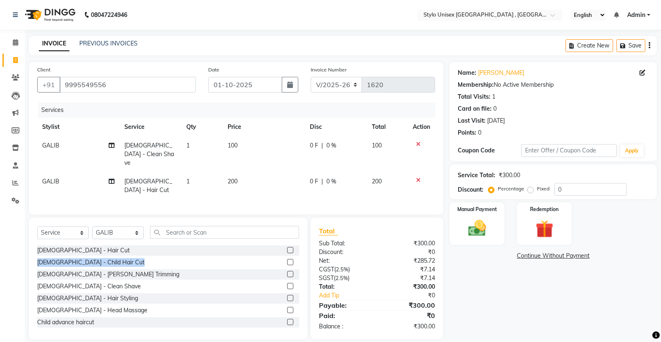
click at [287, 245] on div "[DEMOGRAPHIC_DATA] - Hair Cut [DEMOGRAPHIC_DATA] - Child Hair Cut [DEMOGRAPHIC_…" at bounding box center [168, 286] width 262 height 83
click at [287, 245] on div at bounding box center [293, 250] width 12 height 10
click at [287, 259] on label at bounding box center [290, 262] width 6 height 6
click at [287, 260] on input "checkbox" at bounding box center [289, 262] width 5 height 5
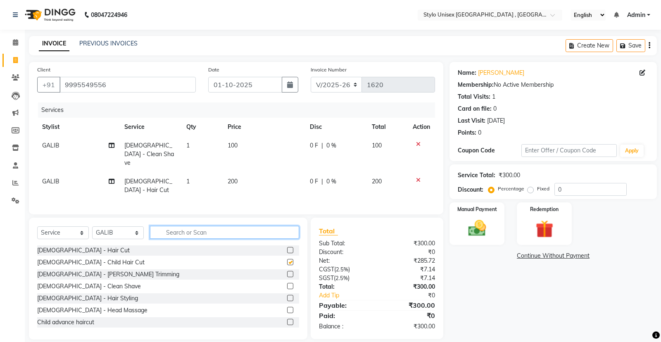
click at [283, 239] on input "text" at bounding box center [224, 232] width 149 height 13
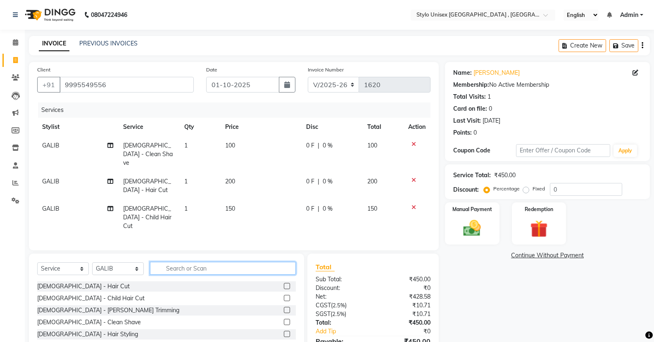
checkbox input "false"
click at [465, 226] on img at bounding box center [471, 228] width 29 height 21
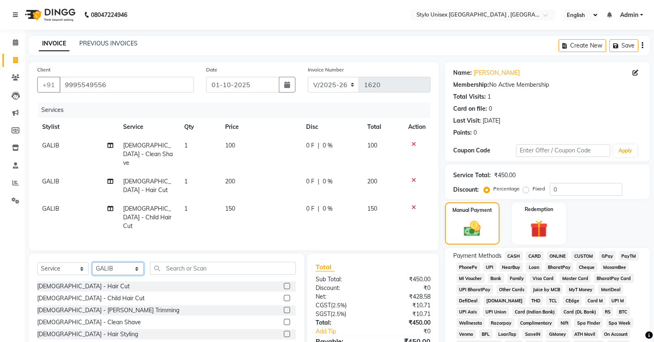
click at [138, 262] on select "Select Stylist [PERSON_NAME] [PERSON_NAME] [PERSON_NAME] [PERSON_NAME]" at bounding box center [118, 268] width 52 height 13
select select "91108"
click at [92, 262] on select "Select Stylist [PERSON_NAME] [PERSON_NAME] [PERSON_NAME] [PERSON_NAME]" at bounding box center [118, 268] width 52 height 13
click at [482, 229] on img at bounding box center [472, 229] width 28 height 20
click at [557, 255] on span "ONLINE" at bounding box center [557, 256] width 21 height 10
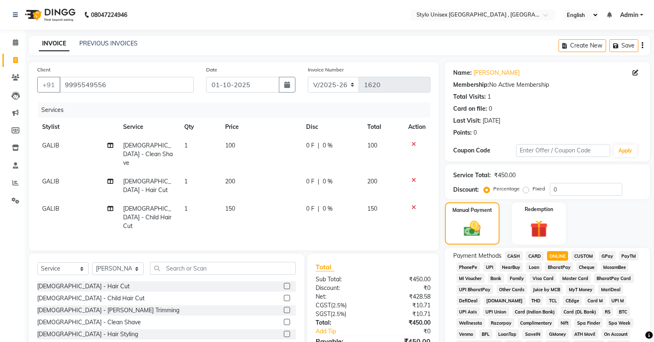
scroll to position [229, 0]
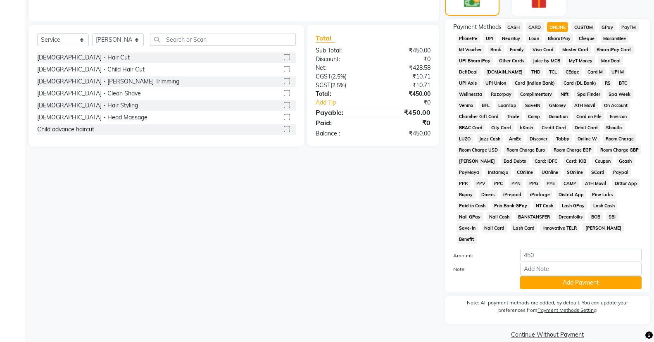
click at [546, 276] on button "Add Payment" at bounding box center [580, 282] width 121 height 13
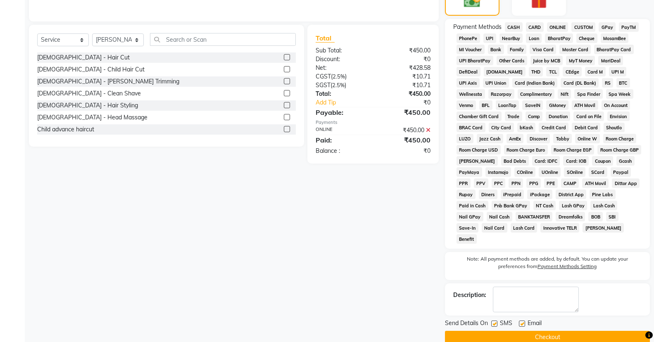
click at [525, 331] on button "Checkout" at bounding box center [547, 337] width 205 height 13
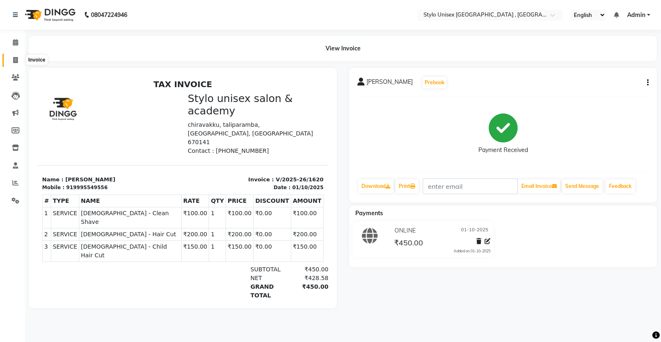
click at [17, 60] on icon at bounding box center [15, 60] width 5 height 6
select select "service"
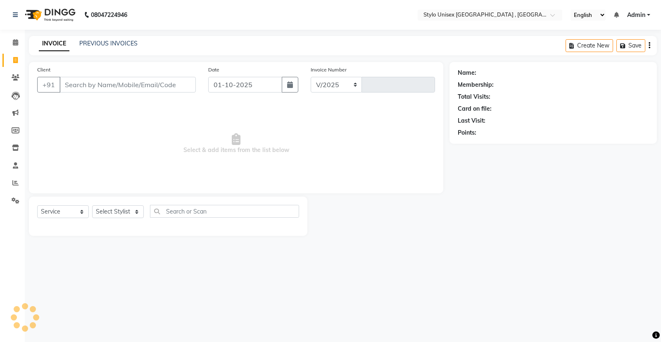
select select "6054"
type input "1621"
click at [16, 180] on icon at bounding box center [15, 183] width 6 height 6
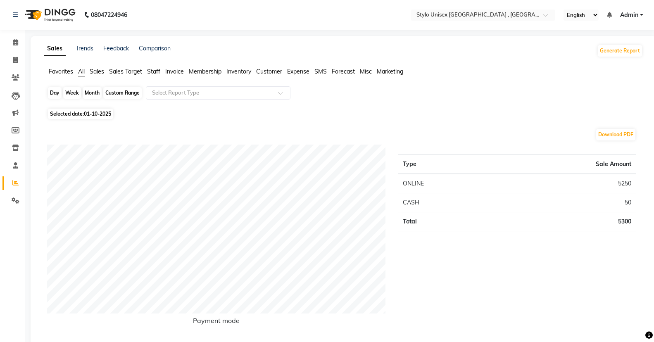
click at [53, 93] on div "Day" at bounding box center [55, 93] width 14 height 12
select select "10"
select select "2025"
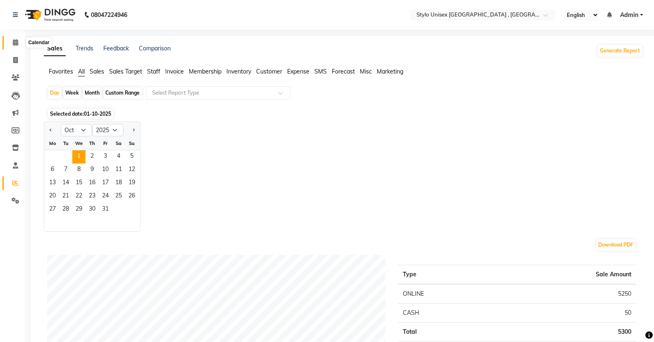
click at [14, 40] on icon at bounding box center [15, 42] width 5 height 6
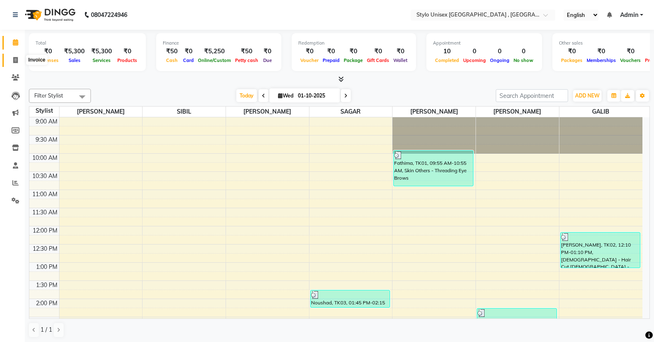
click at [17, 57] on icon at bounding box center [15, 60] width 5 height 6
select select "service"
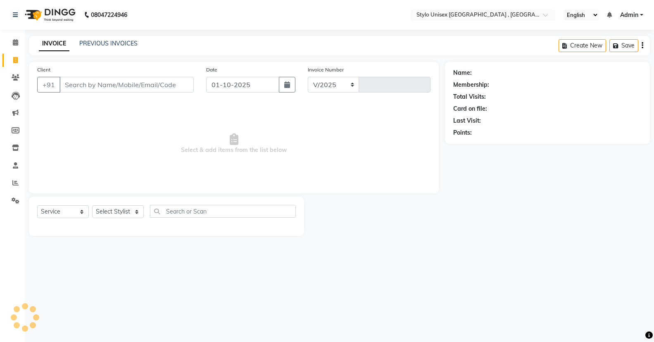
select select "6054"
type input "1621"
click at [16, 44] on icon at bounding box center [15, 42] width 5 height 6
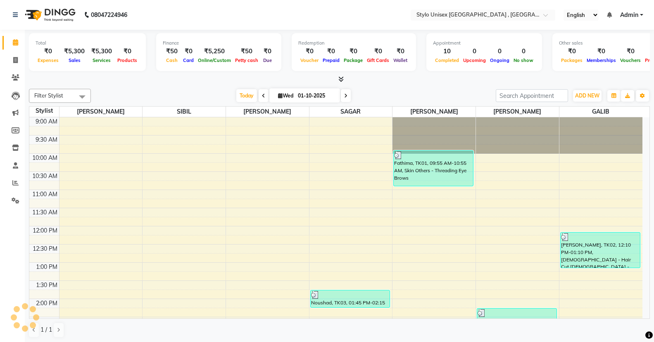
scroll to position [255, 0]
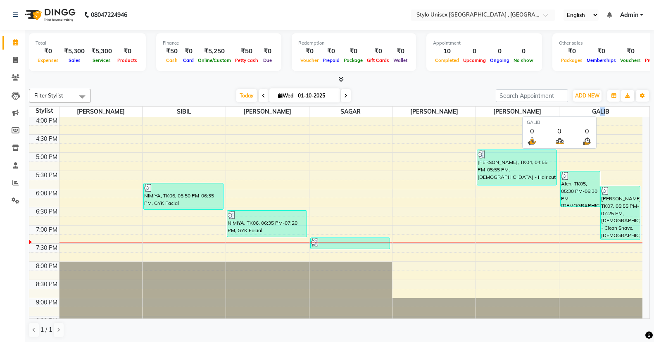
click at [601, 111] on span "GALIB" at bounding box center [601, 112] width 83 height 10
click at [576, 107] on span "GALIB" at bounding box center [601, 112] width 83 height 10
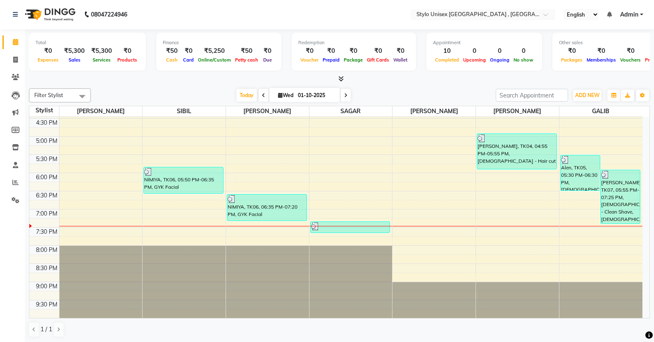
scroll to position [0, 0]
click at [15, 57] on icon at bounding box center [15, 60] width 5 height 6
select select "6054"
select select "service"
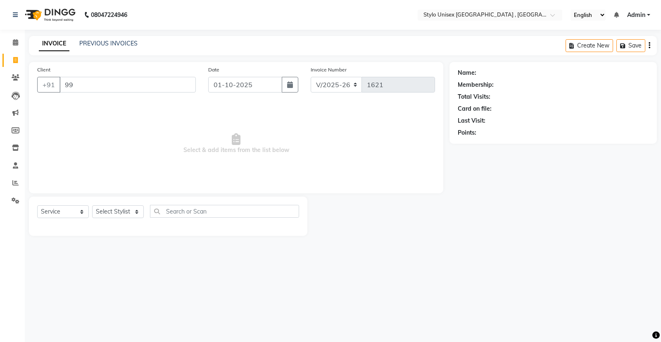
type input "999"
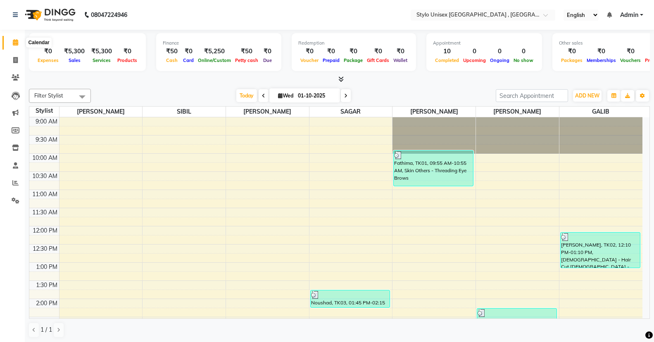
click at [19, 42] on span at bounding box center [15, 43] width 14 height 10
click at [20, 42] on span at bounding box center [15, 43] width 14 height 10
click at [15, 42] on icon at bounding box center [15, 42] width 5 height 6
click at [14, 57] on icon at bounding box center [15, 60] width 5 height 6
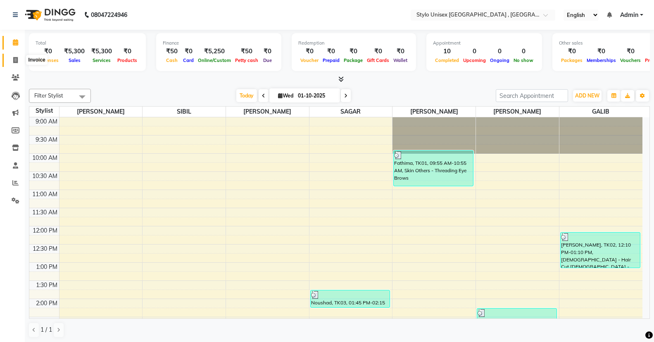
select select "service"
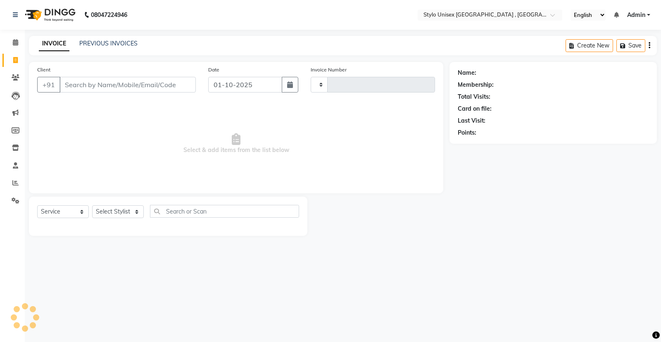
type input "1621"
select select "6054"
click at [16, 93] on icon at bounding box center [16, 96] width 8 height 8
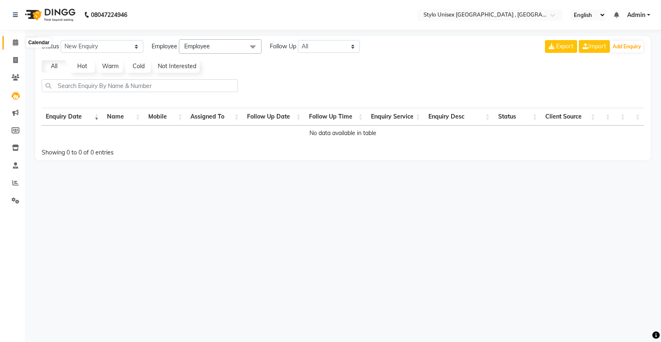
click at [17, 44] on icon at bounding box center [15, 42] width 5 height 6
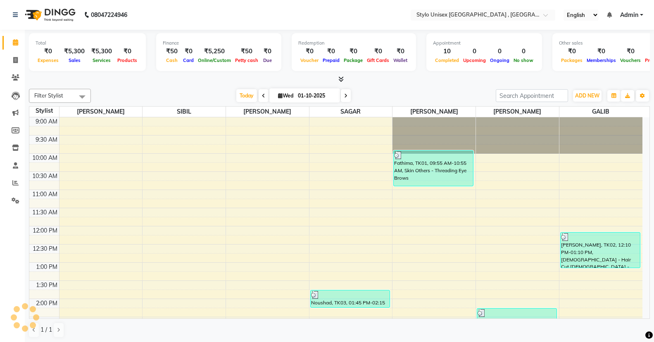
scroll to position [255, 0]
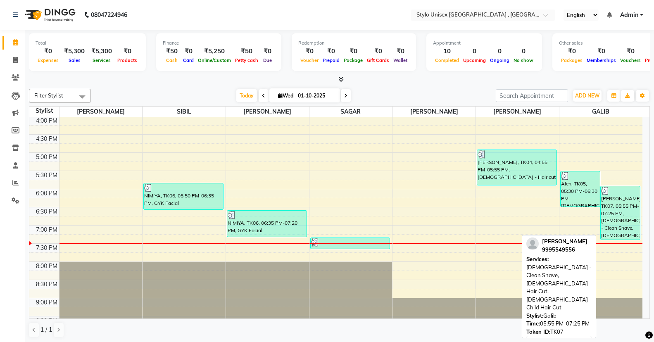
click at [615, 204] on div "[PERSON_NAME], TK07, 05:55 PM-07:25 PM, [DEMOGRAPHIC_DATA] - Clean Shave,[DEMOG…" at bounding box center [620, 212] width 39 height 53
click at [612, 219] on div "[PERSON_NAME], TK07, 05:55 PM-07:25 PM, [DEMOGRAPHIC_DATA] - Clean Shave,[DEMOG…" at bounding box center [620, 212] width 39 height 53
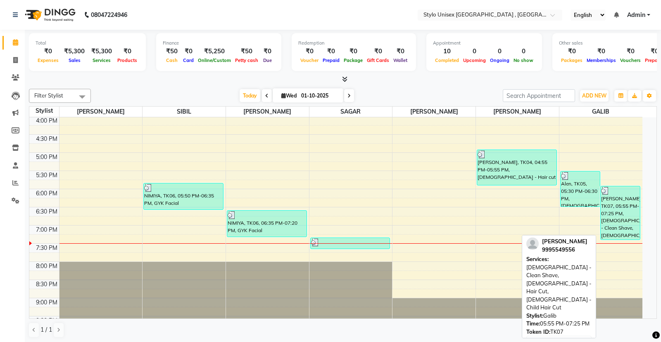
select select "3"
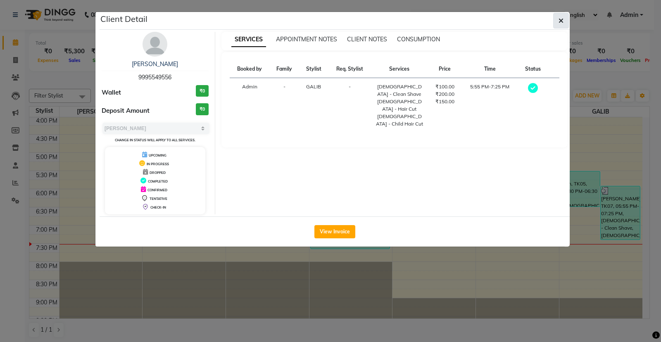
click at [561, 19] on icon "button" at bounding box center [561, 20] width 5 height 7
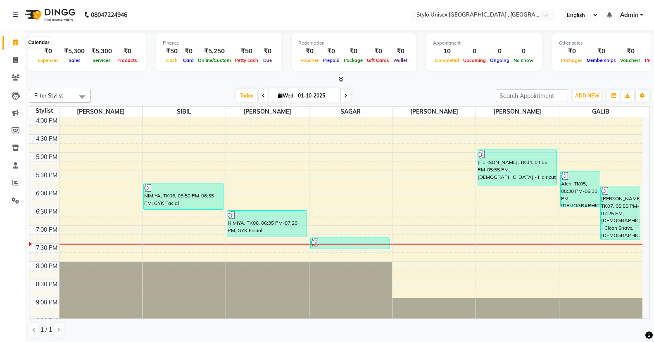
click at [16, 38] on span at bounding box center [15, 43] width 14 height 10
click at [16, 56] on span at bounding box center [15, 61] width 14 height 10
select select "service"
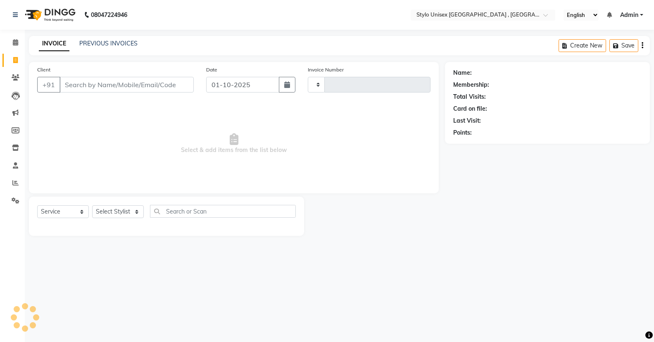
type input "1621"
select select "6054"
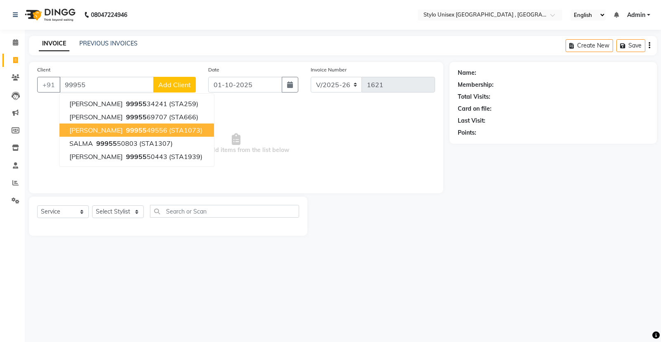
click at [126, 131] on ngb-highlight "99955 49556" at bounding box center [145, 130] width 43 height 8
type input "9995549556"
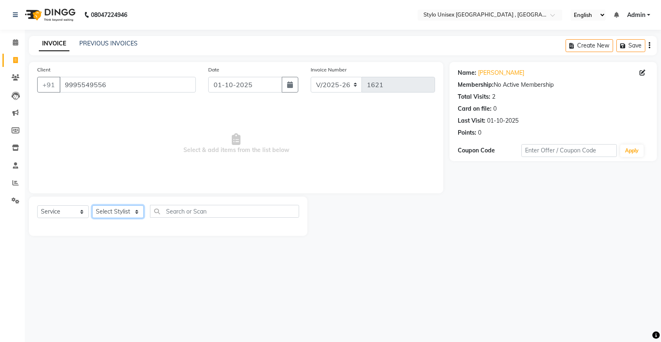
click at [134, 210] on select "Select Stylist [PERSON_NAME] [PERSON_NAME] [PERSON_NAME] [PERSON_NAME]" at bounding box center [118, 211] width 52 height 13
click at [137, 207] on select "Select Stylist [PERSON_NAME] [PERSON_NAME] [PERSON_NAME] [PERSON_NAME]" at bounding box center [118, 211] width 52 height 13
select select "91108"
click at [92, 205] on select "Select Stylist [PERSON_NAME] [PERSON_NAME] [PERSON_NAME] [PERSON_NAME]" at bounding box center [118, 211] width 52 height 13
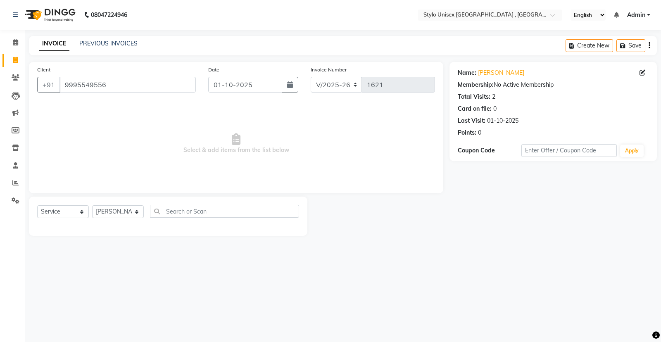
click at [115, 224] on div at bounding box center [168, 224] width 262 height 0
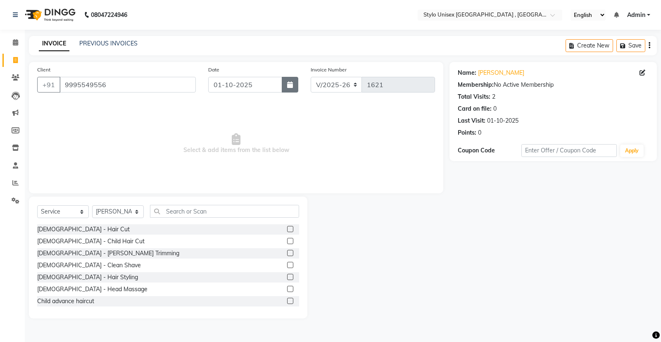
click at [293, 87] on icon "button" at bounding box center [290, 84] width 6 height 7
select select "10"
select select "2025"
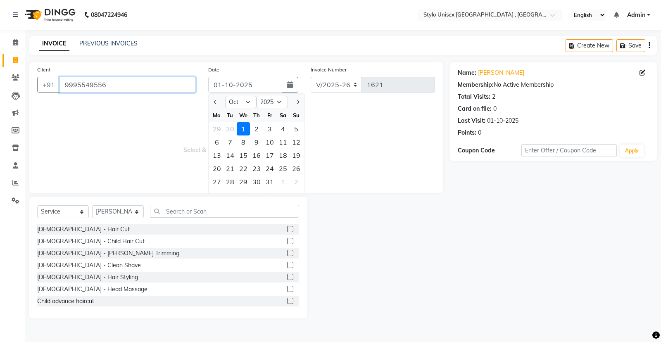
click at [145, 85] on input "9995549556" at bounding box center [128, 85] width 136 height 16
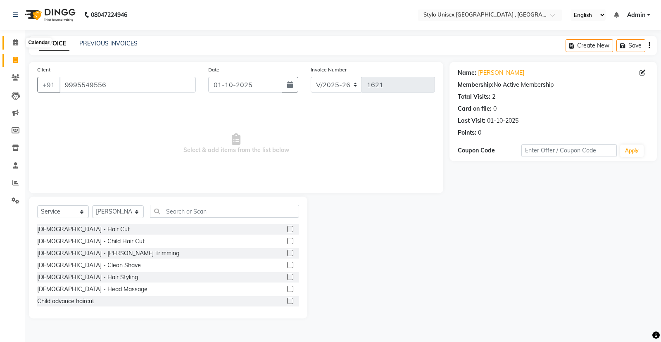
click at [12, 41] on span at bounding box center [15, 43] width 14 height 10
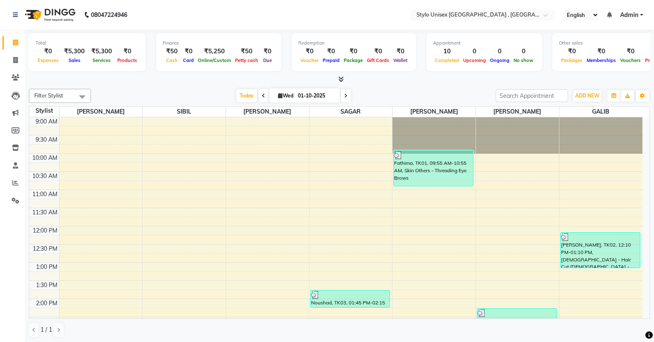
click at [79, 95] on span at bounding box center [82, 97] width 17 height 16
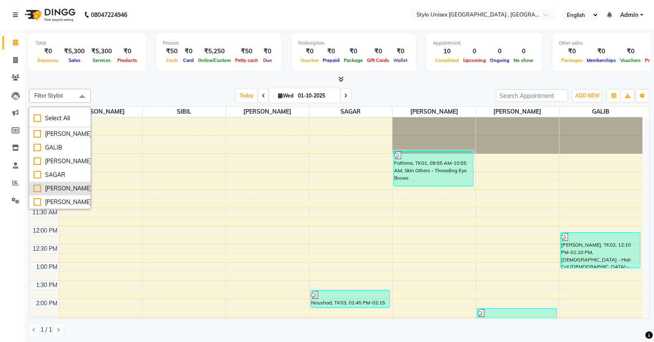
click at [60, 186] on div "[PERSON_NAME]" at bounding box center [59, 188] width 53 height 9
checkbox input "true"
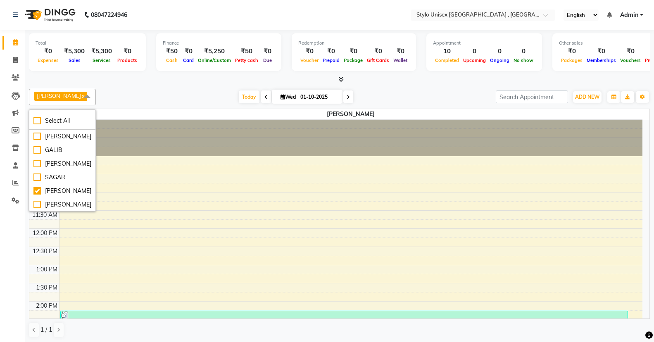
click at [134, 137] on div at bounding box center [352, 138] width 584 height 36
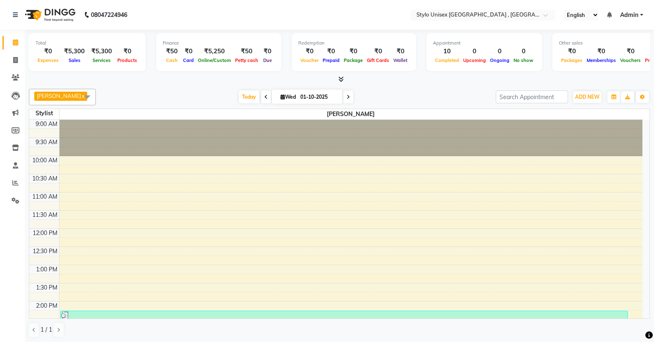
click at [81, 95] on link "x" at bounding box center [83, 96] width 4 height 7
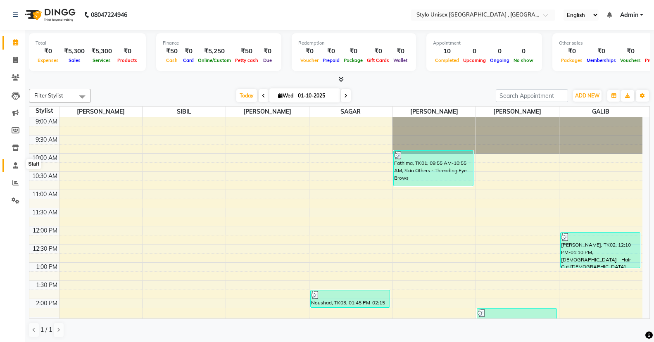
click at [7, 159] on link "Staff" at bounding box center [12, 166] width 20 height 14
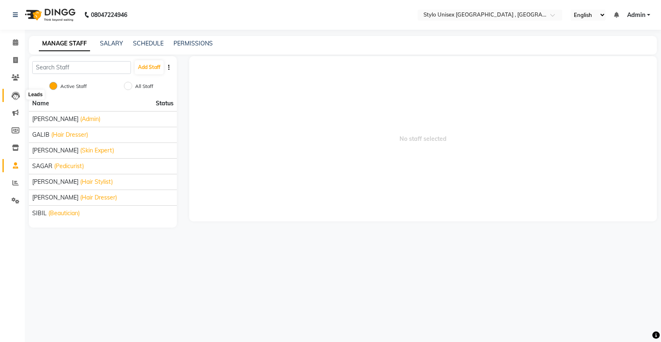
click at [14, 94] on icon at bounding box center [16, 96] width 8 height 8
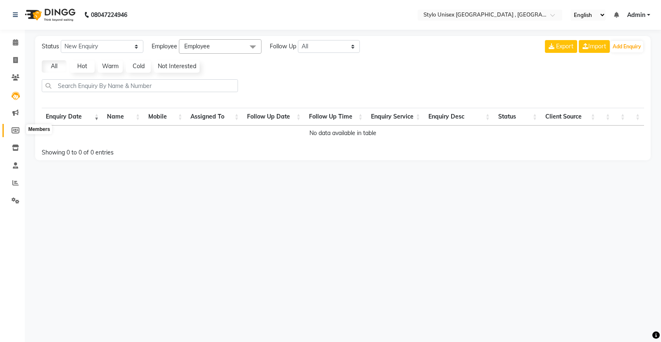
click at [19, 126] on span at bounding box center [15, 131] width 14 height 10
select select
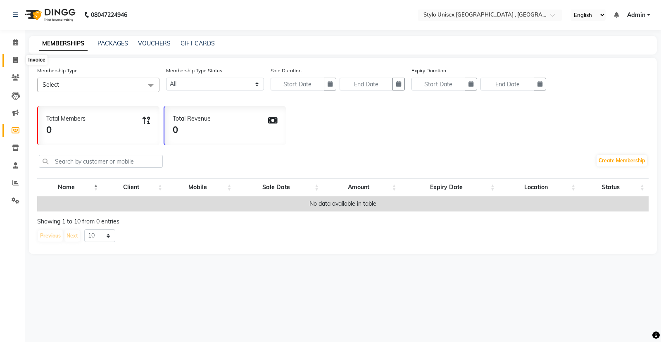
click at [15, 61] on icon at bounding box center [15, 60] width 5 height 6
select select "service"
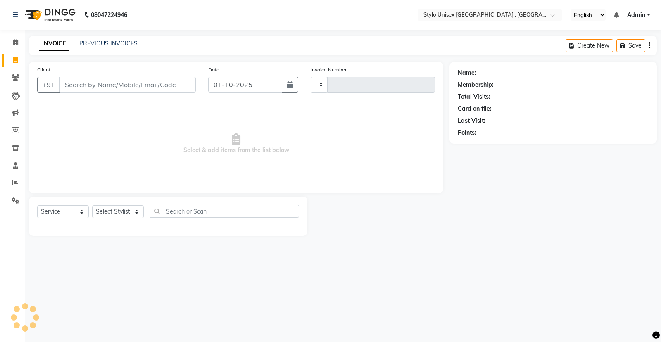
type input "1621"
select select "6054"
click at [17, 42] on icon at bounding box center [15, 42] width 5 height 6
